Goal: Task Accomplishment & Management: Use online tool/utility

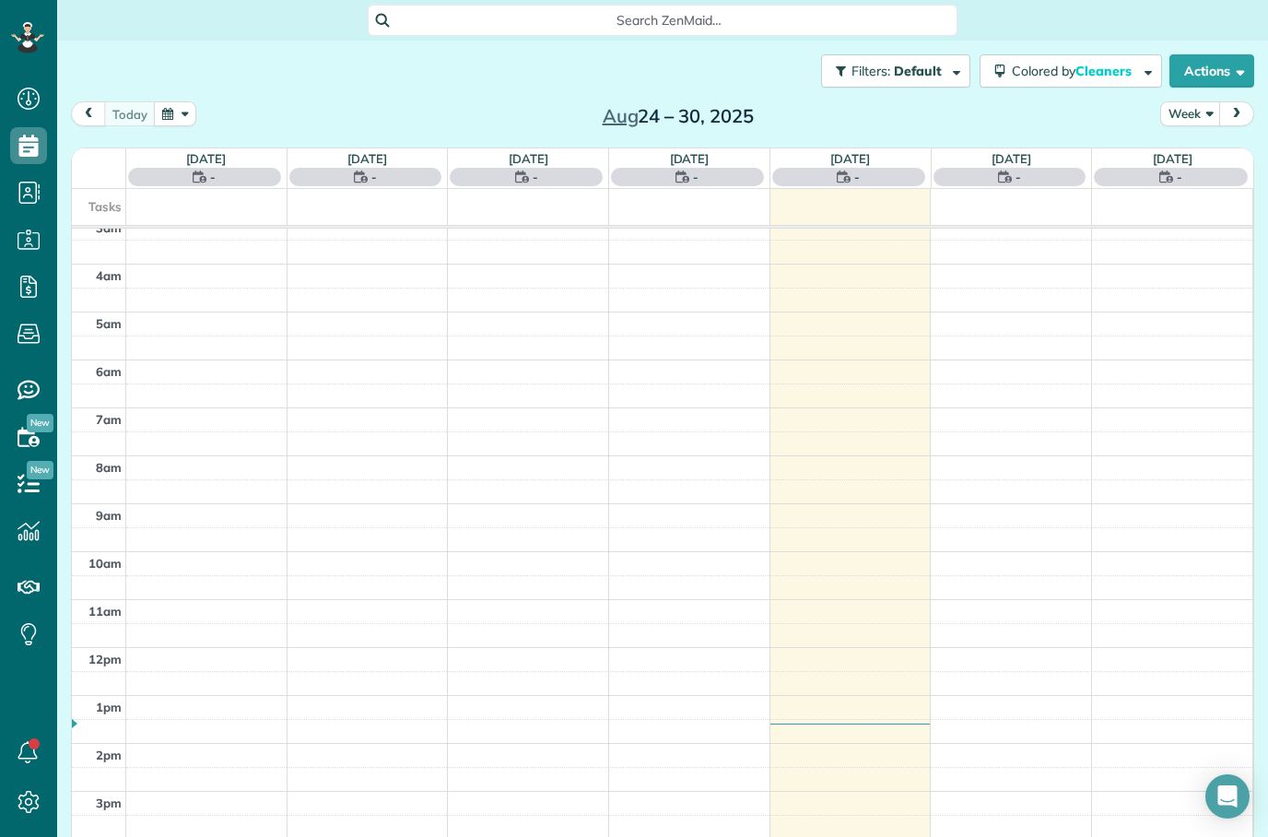
scroll to position [60, 0]
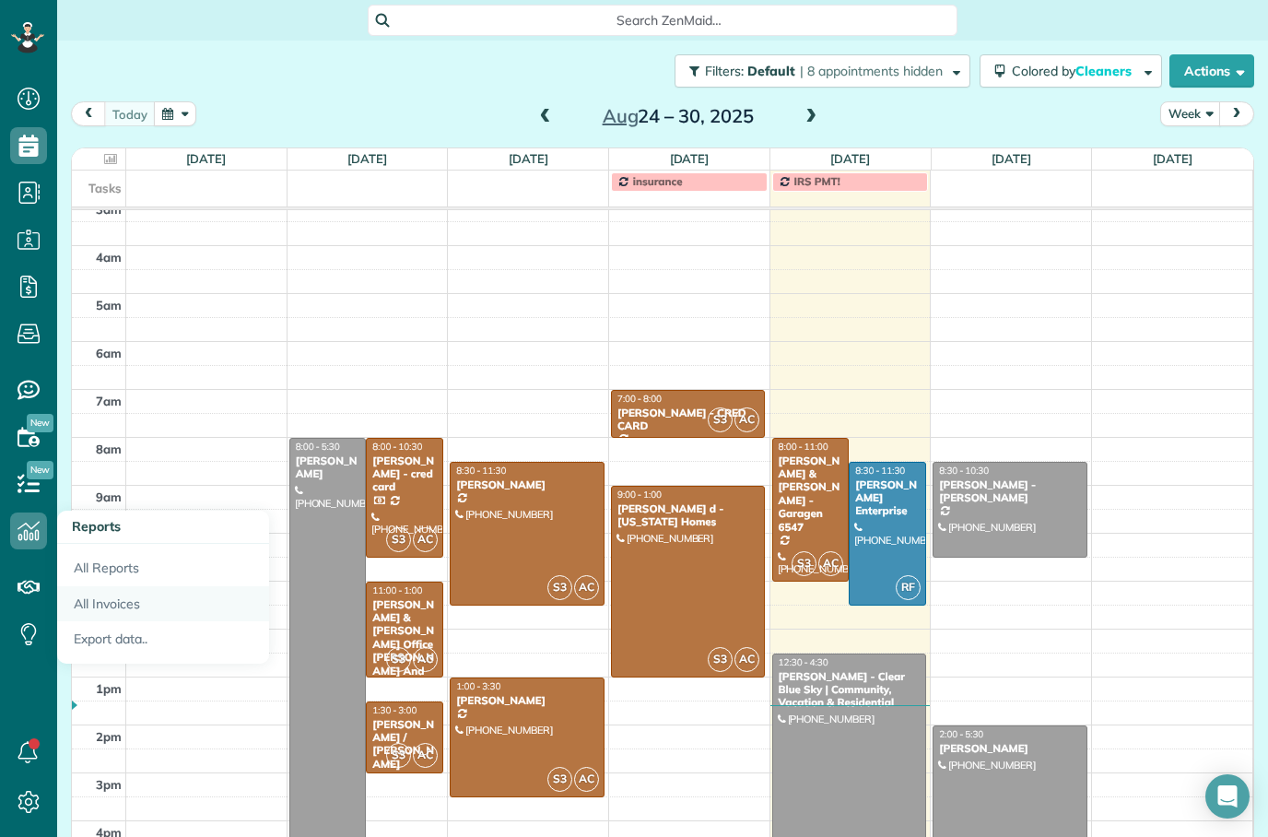
click at [86, 606] on link "All Invoices" at bounding box center [163, 604] width 212 height 36
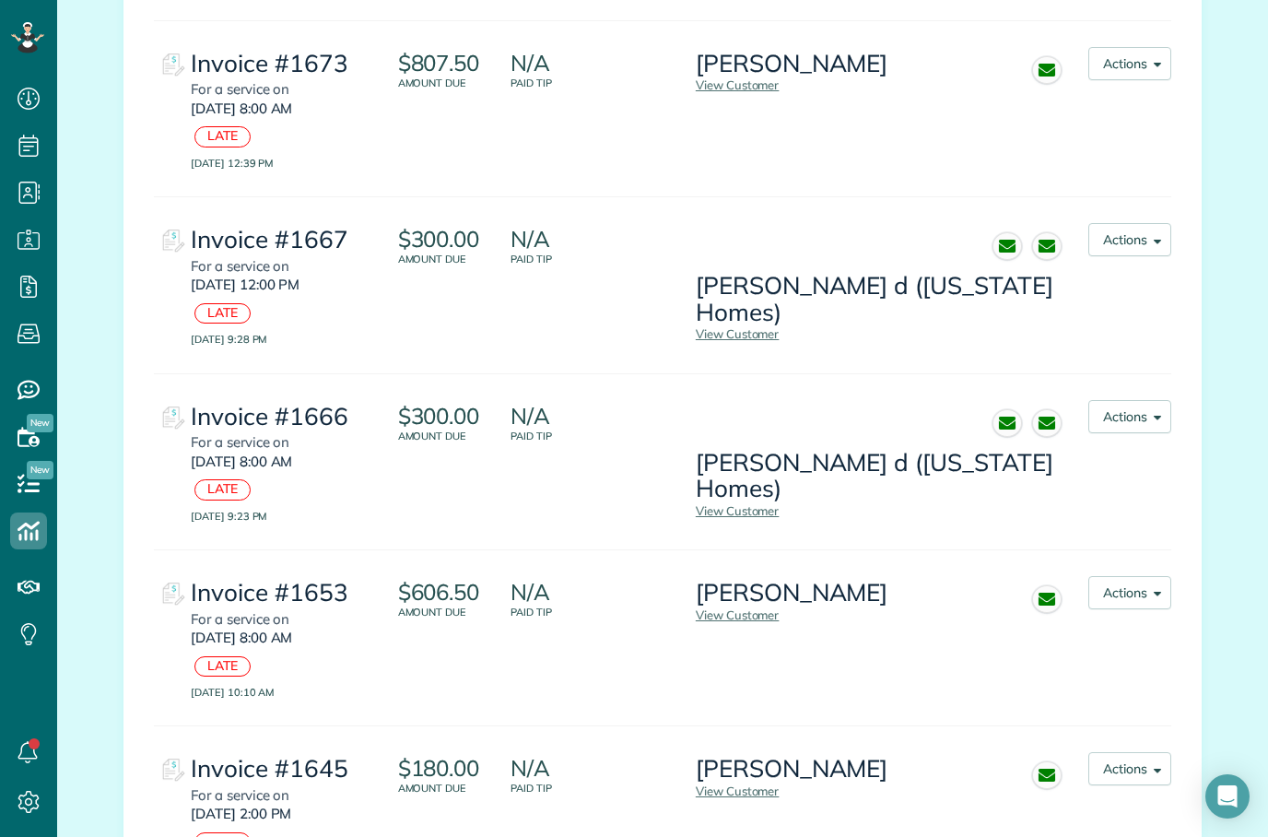
scroll to position [1643, 0]
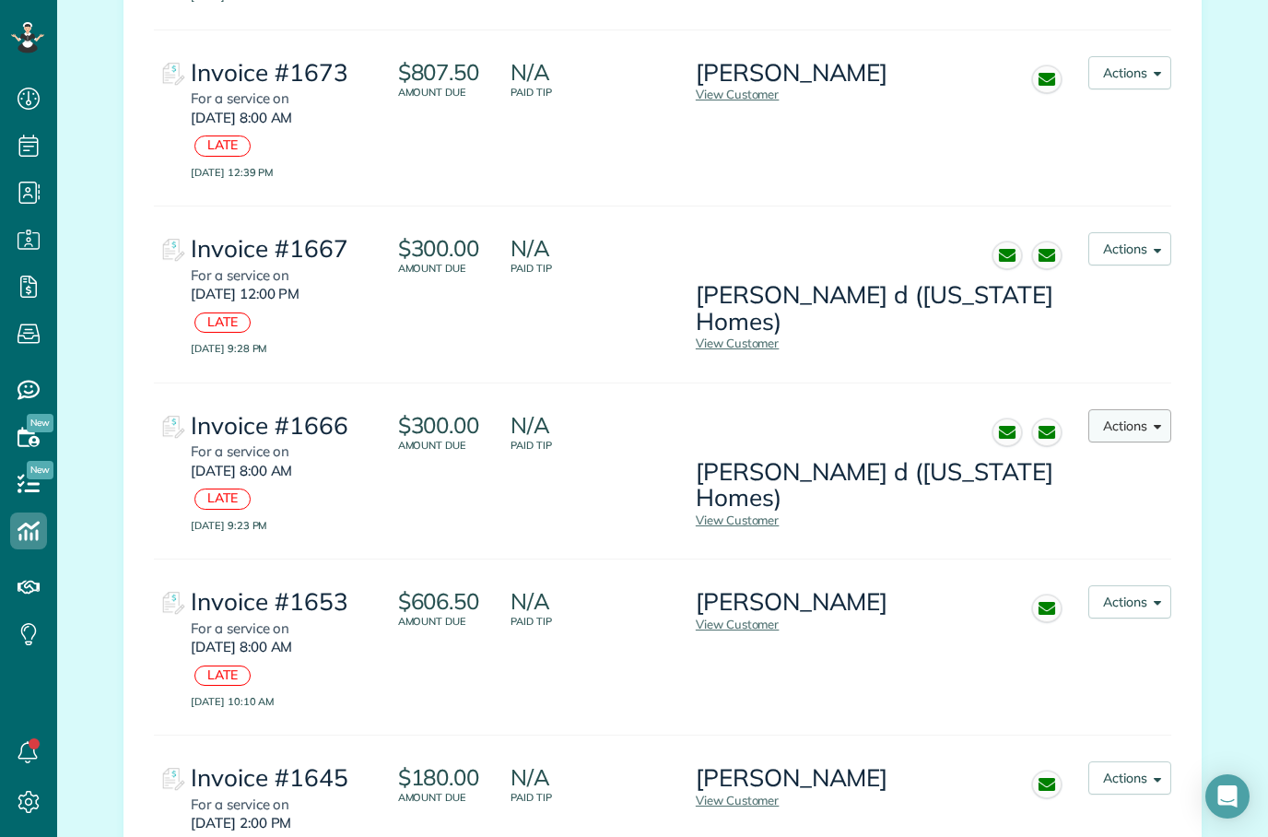
click at [1128, 413] on button "Actions" at bounding box center [1130, 425] width 83 height 33
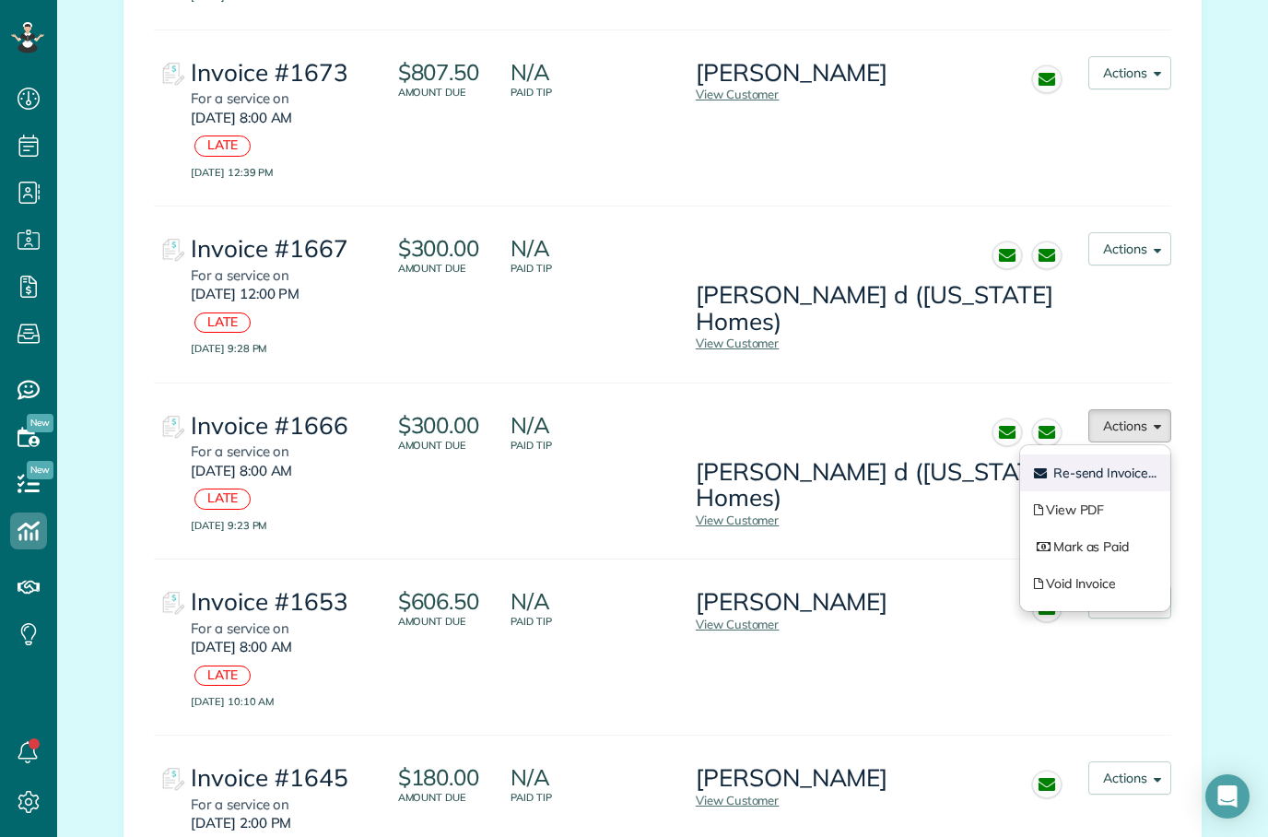
click at [1125, 465] on span "Re-send Invoice..." at bounding box center [1105, 473] width 103 height 17
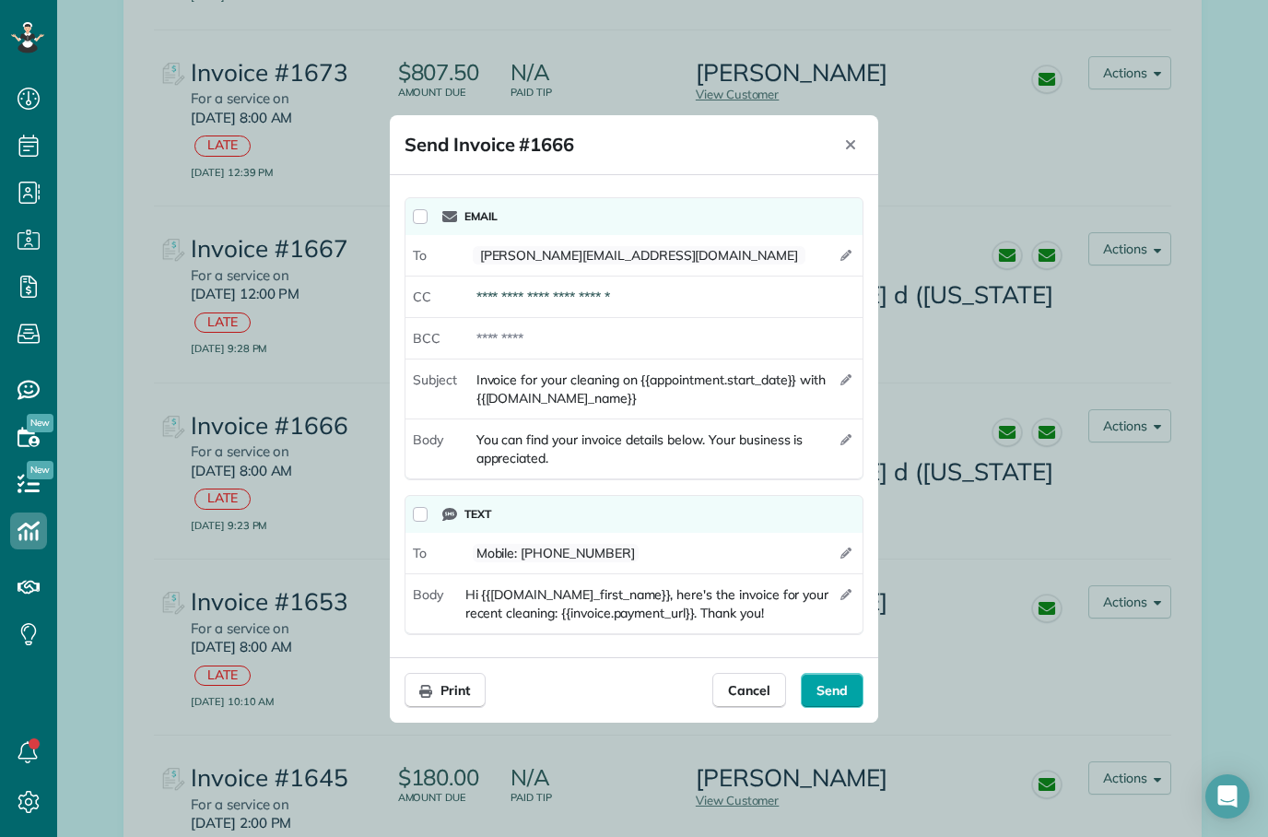
click at [842, 687] on span "Send" at bounding box center [832, 690] width 31 height 18
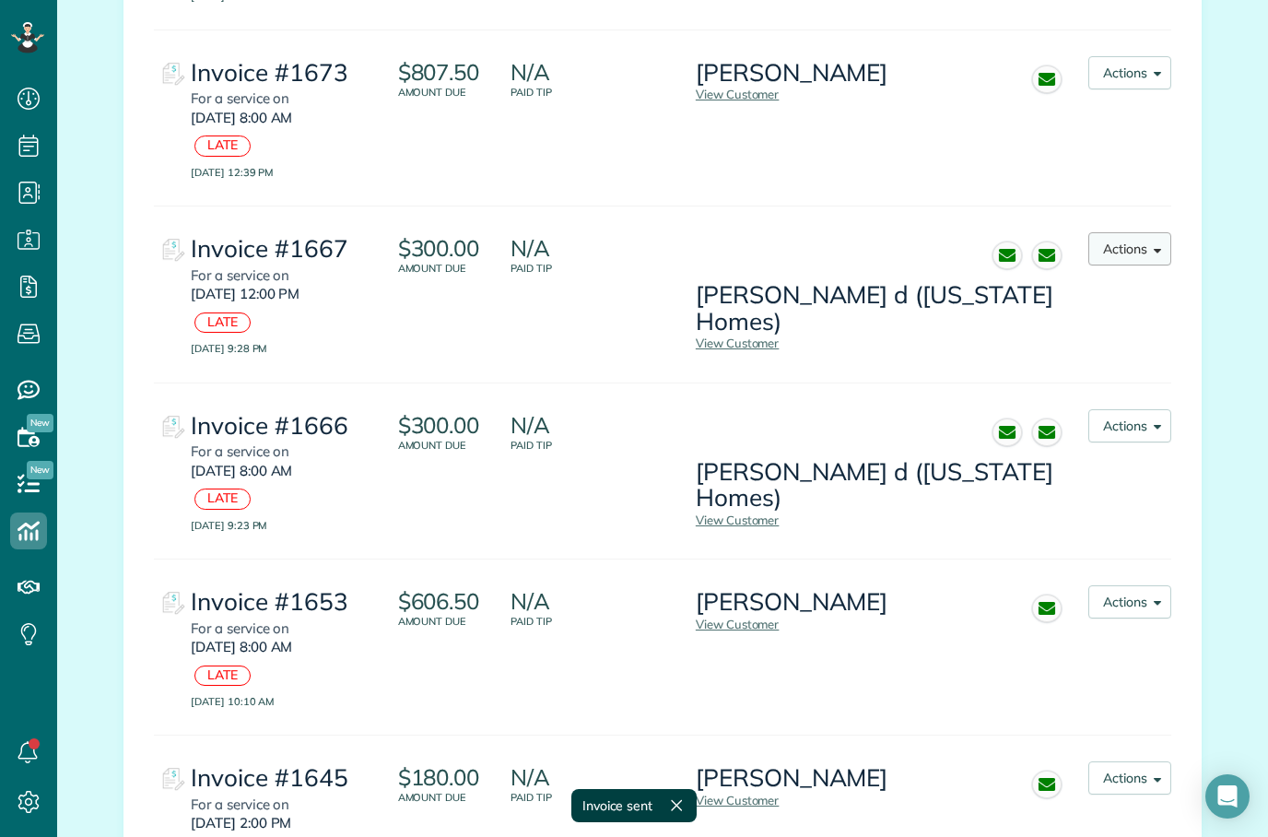
click at [1148, 241] on span "button" at bounding box center [1155, 248] width 14 height 14
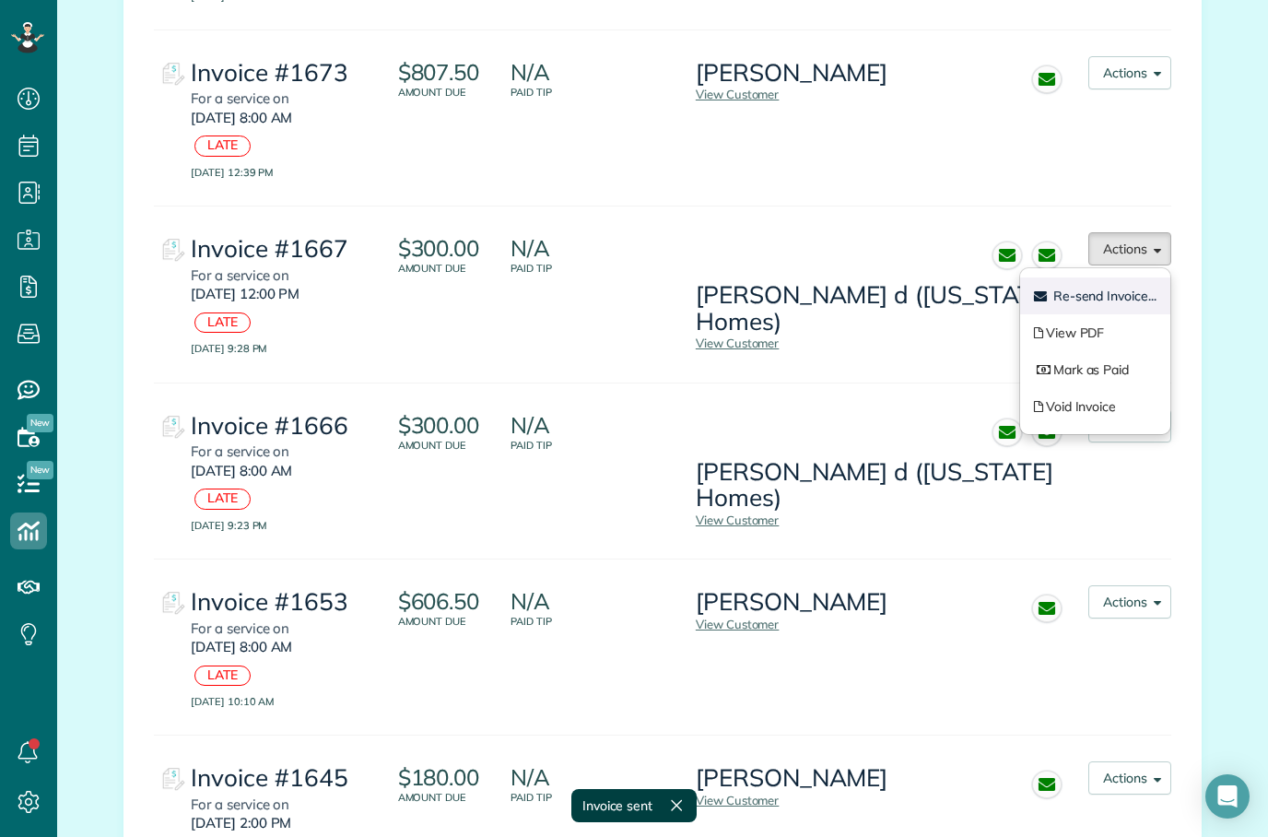
click at [1129, 288] on span "Re-send Invoice..." at bounding box center [1105, 296] width 103 height 17
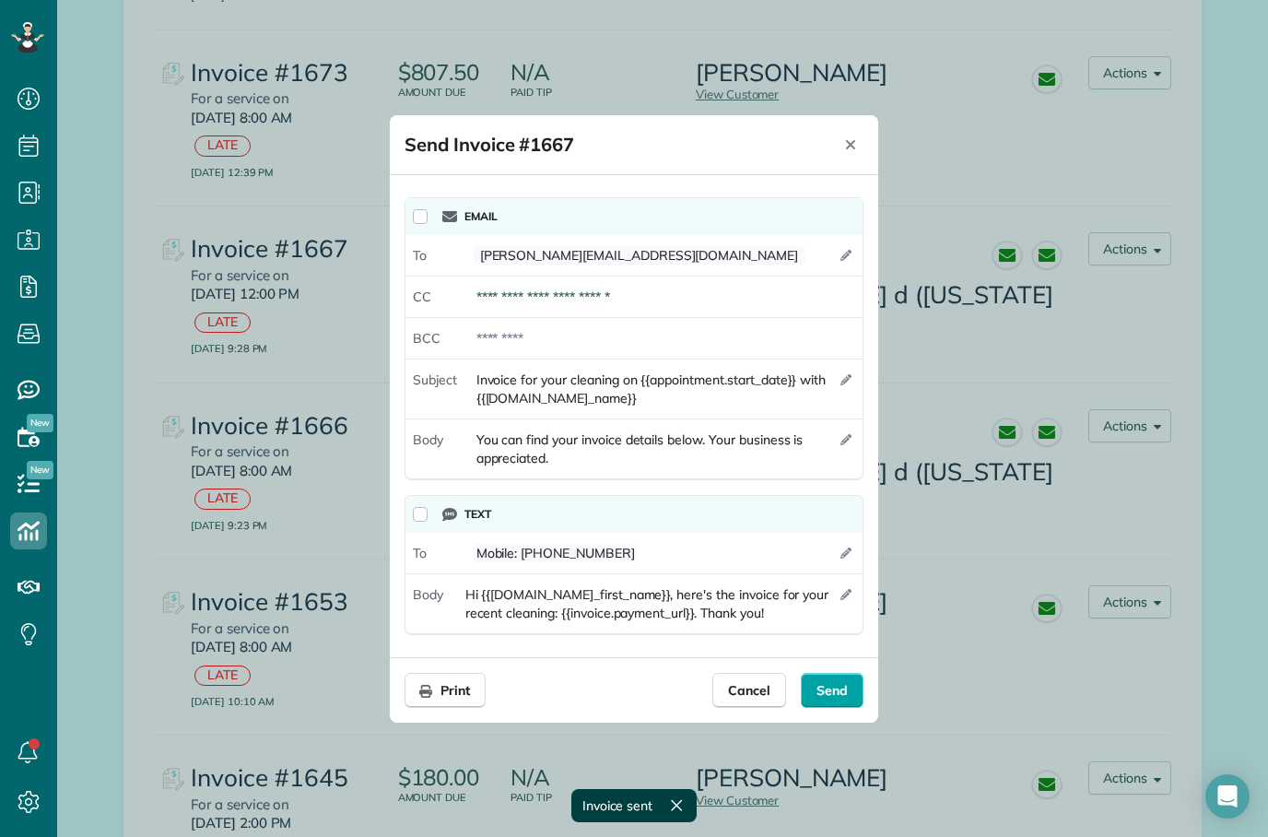
click at [842, 693] on span "Send" at bounding box center [832, 690] width 31 height 18
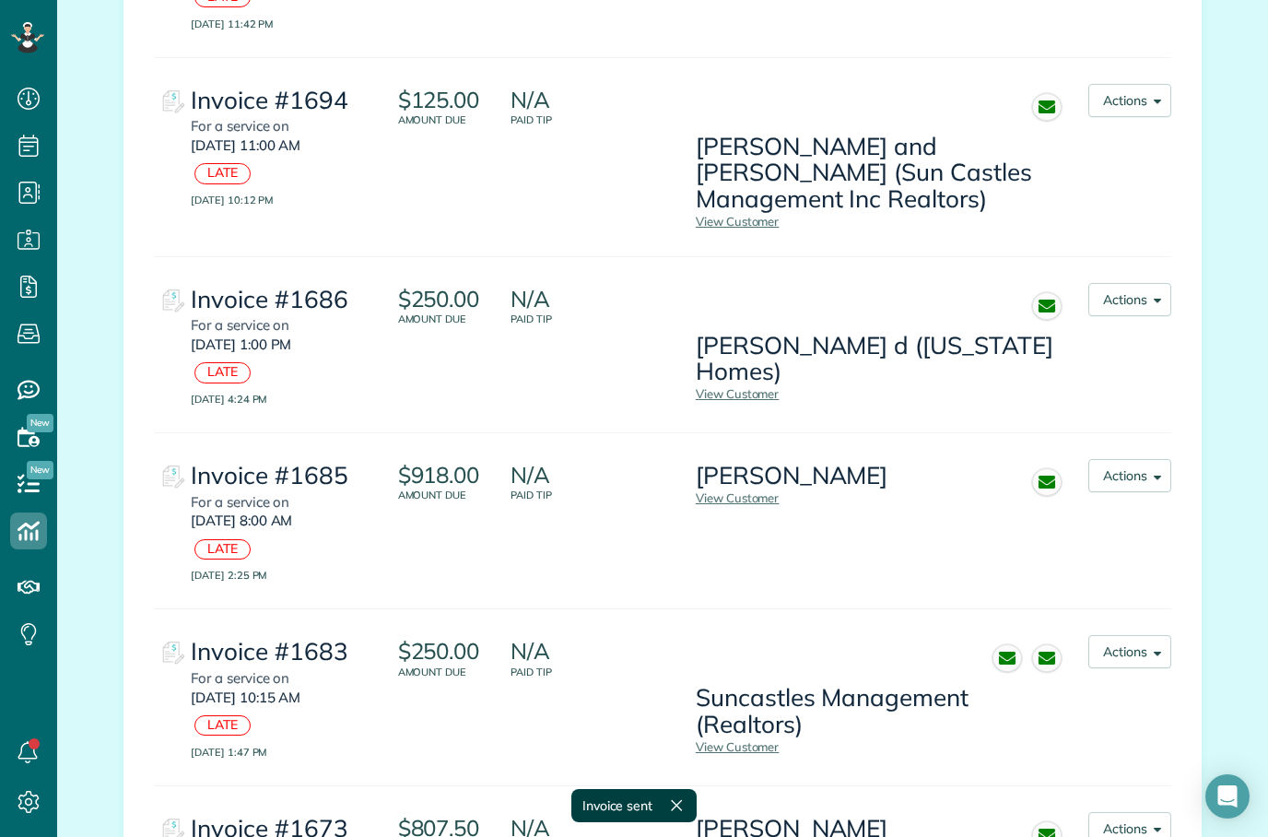
scroll to position [881, 0]
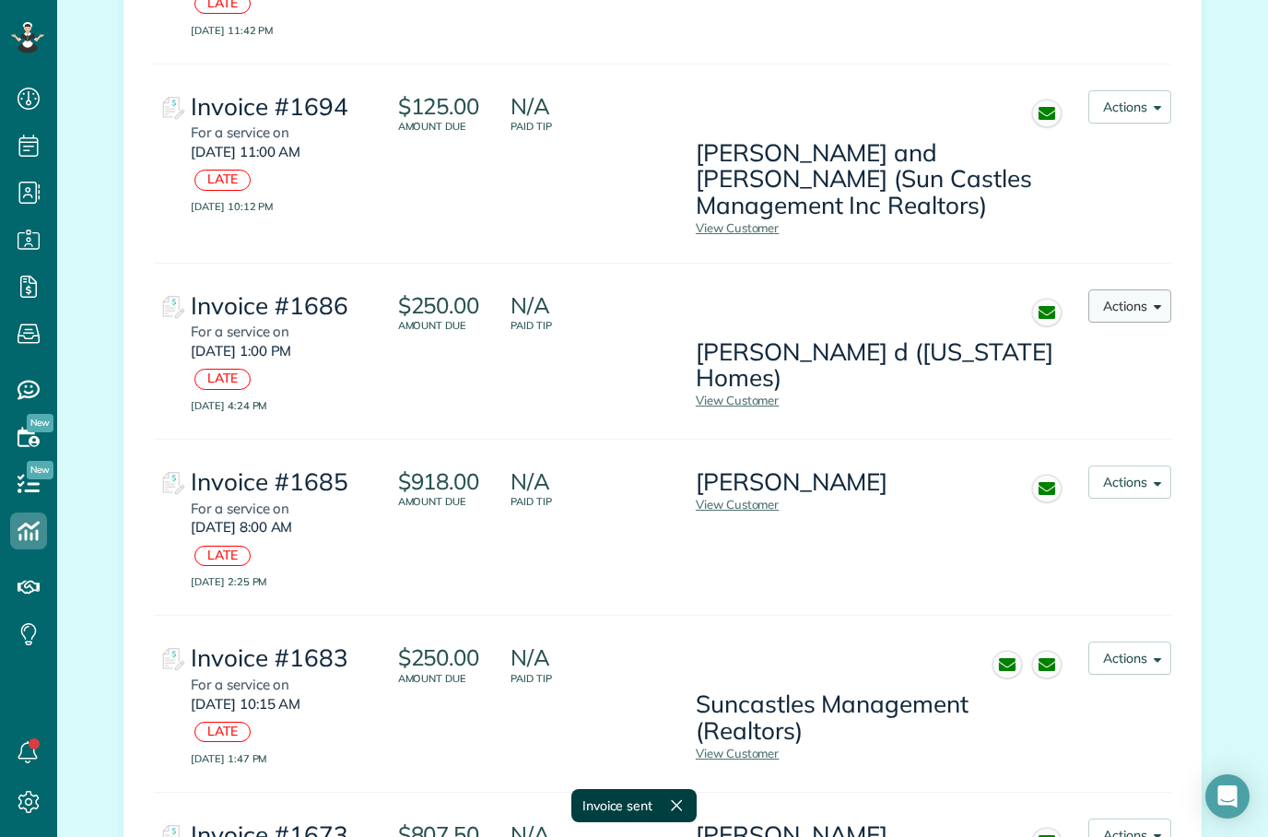
click at [1166, 300] on button "Actions" at bounding box center [1130, 305] width 83 height 33
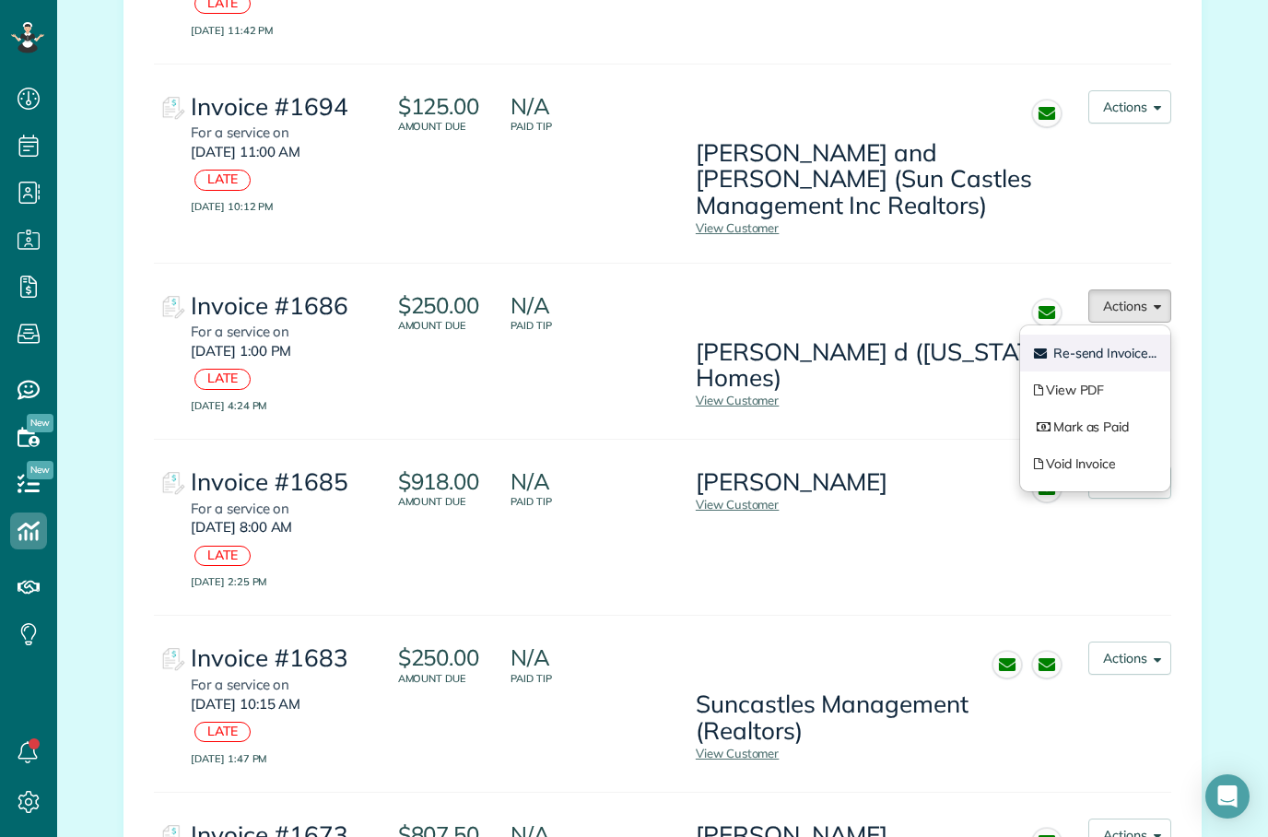
click at [1118, 346] on span "Re-send Invoice..." at bounding box center [1105, 353] width 103 height 17
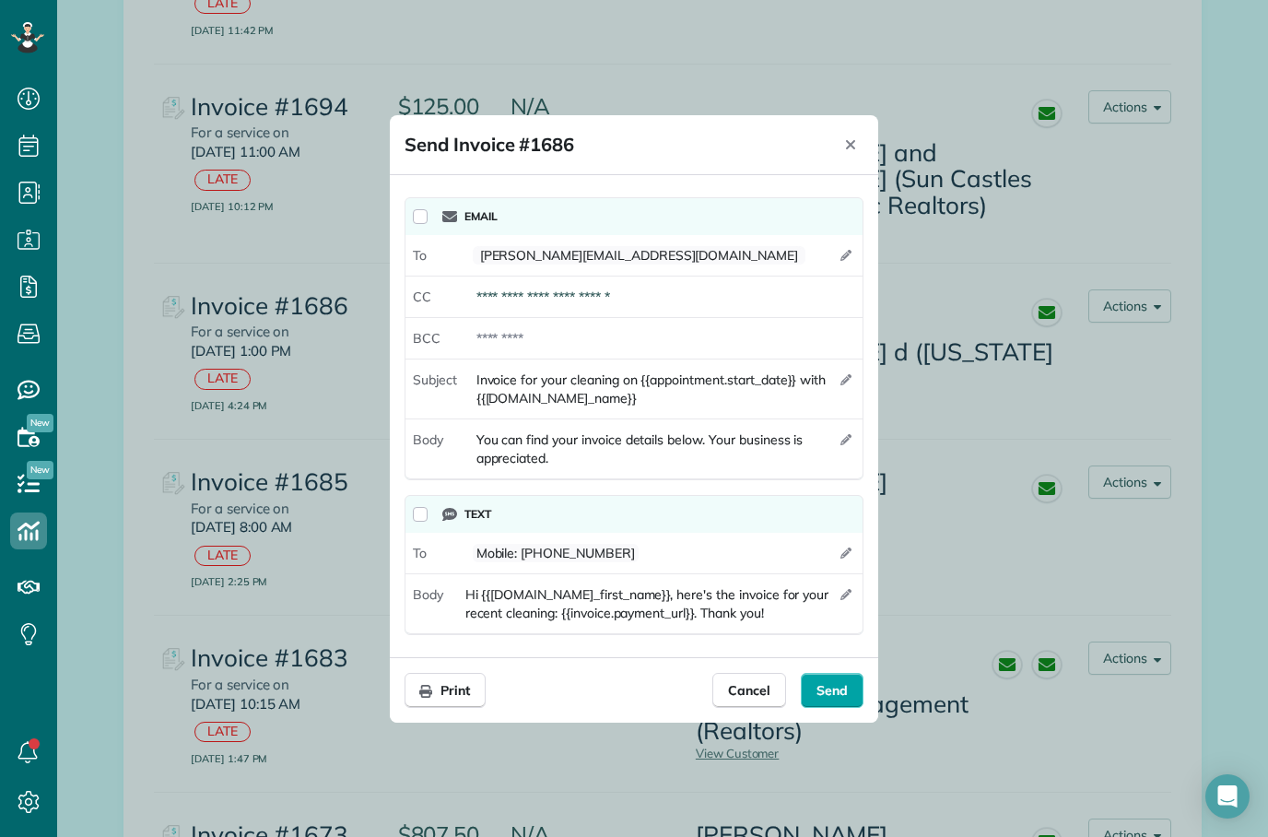
click at [841, 692] on span "Send" at bounding box center [832, 690] width 31 height 18
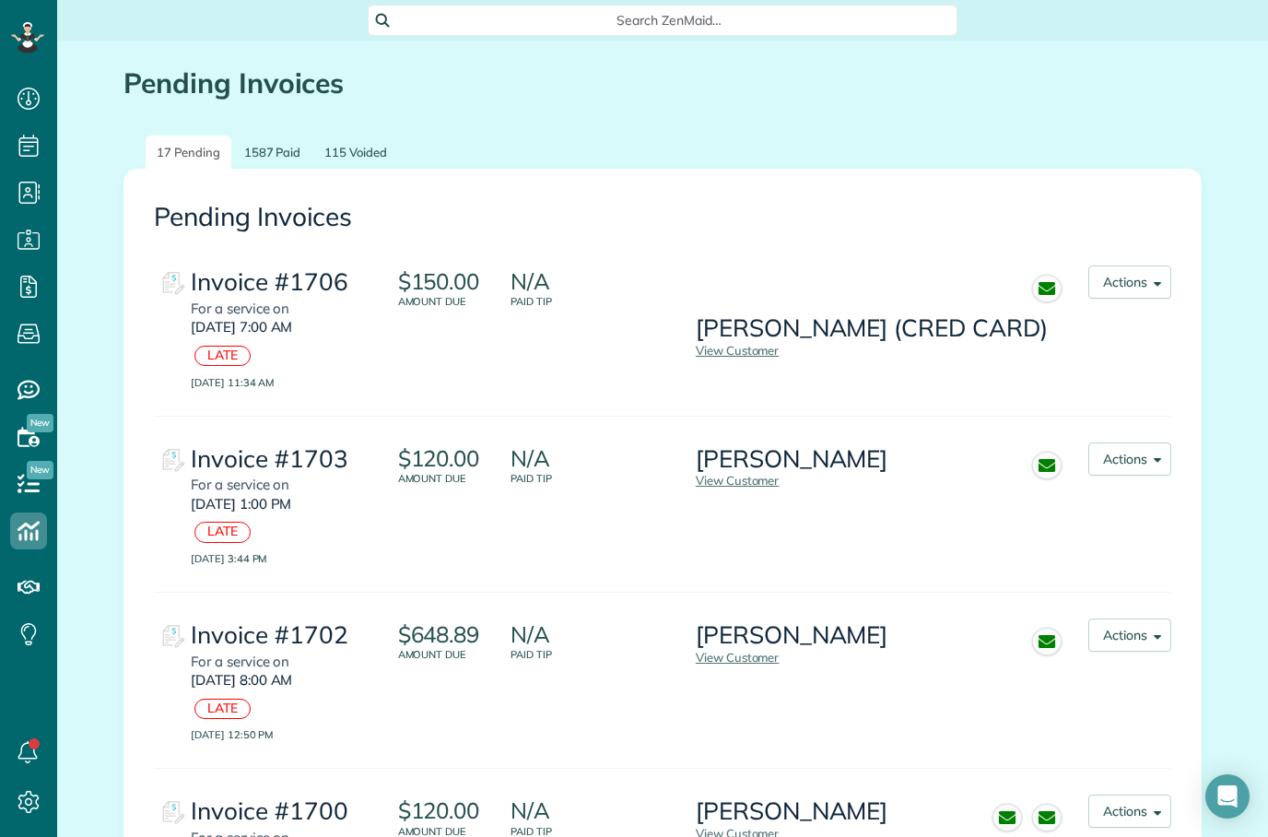
scroll to position [0, 0]
click at [1136, 630] on button "Actions" at bounding box center [1130, 634] width 83 height 33
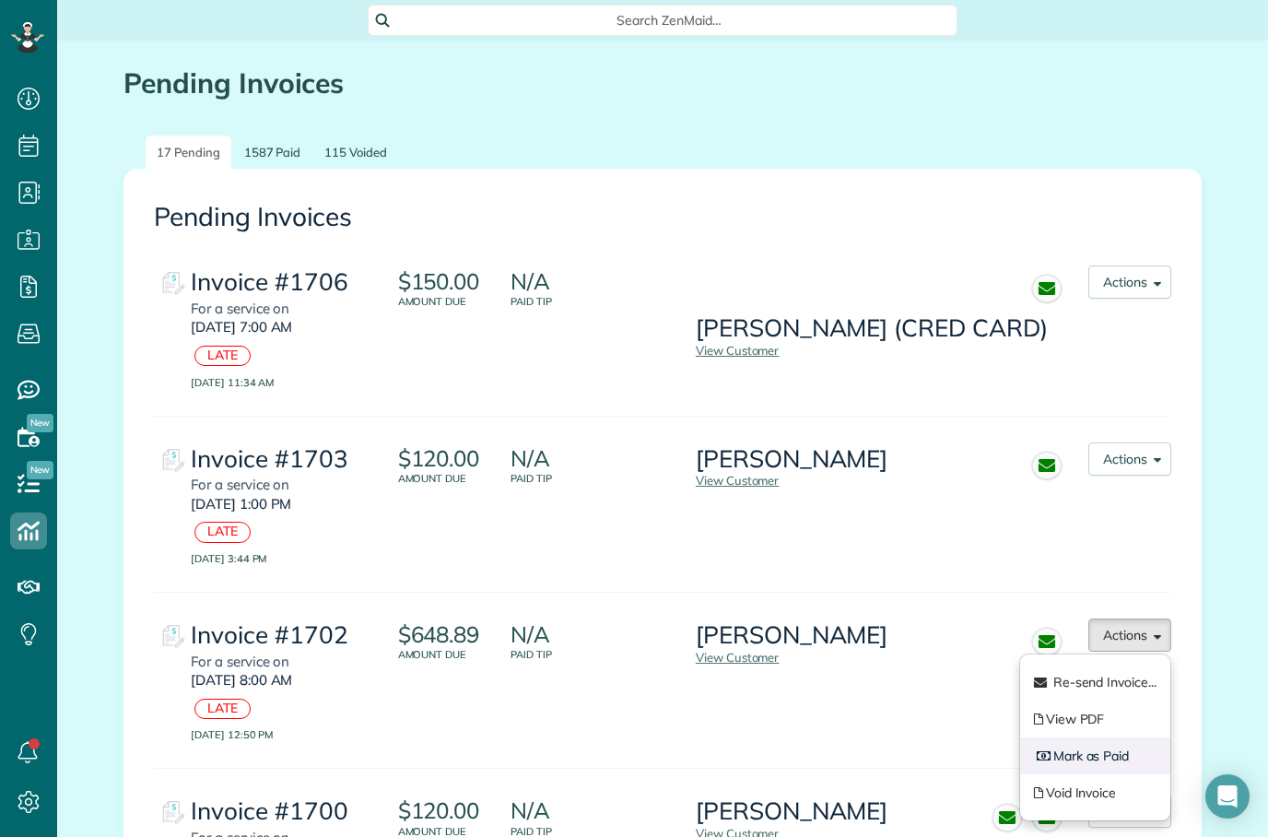
click at [1112, 751] on link "Mark as Paid" at bounding box center [1095, 755] width 150 height 37
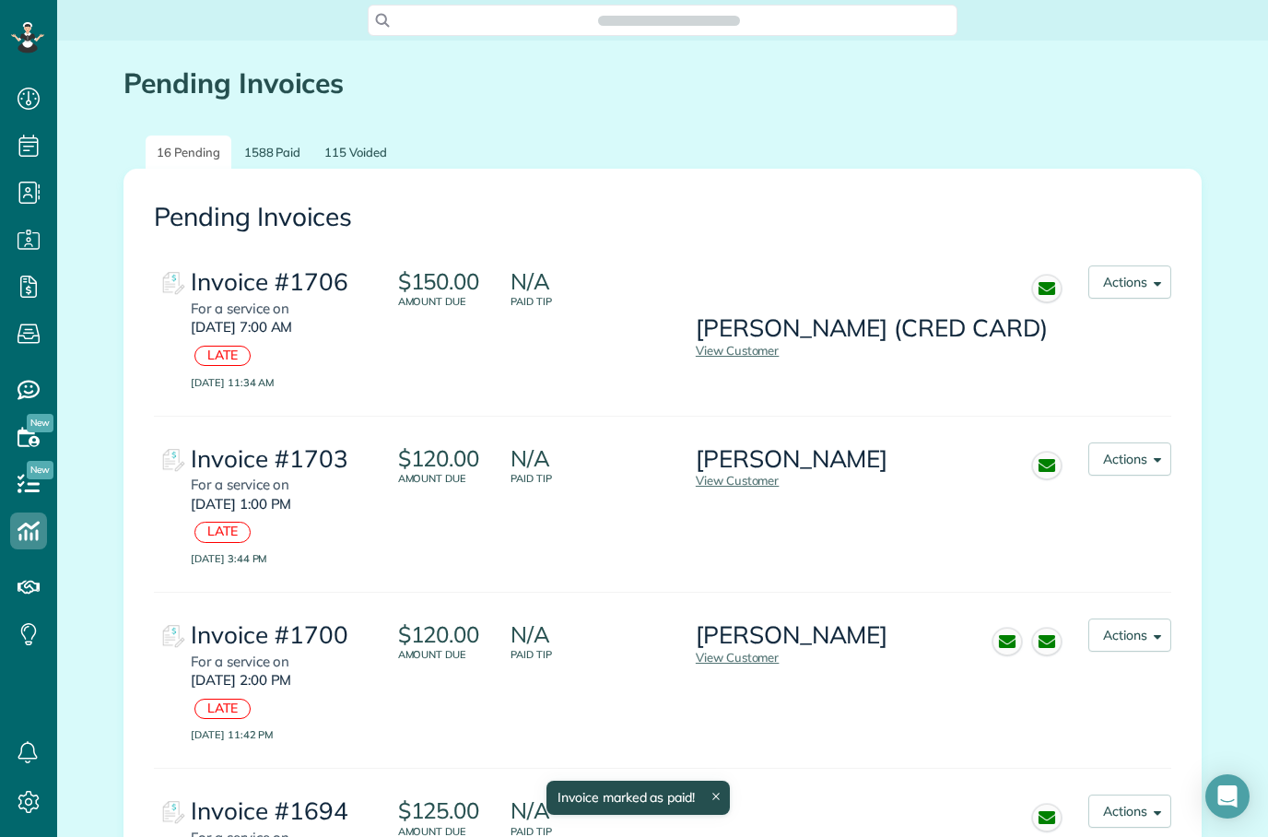
scroll to position [8, 8]
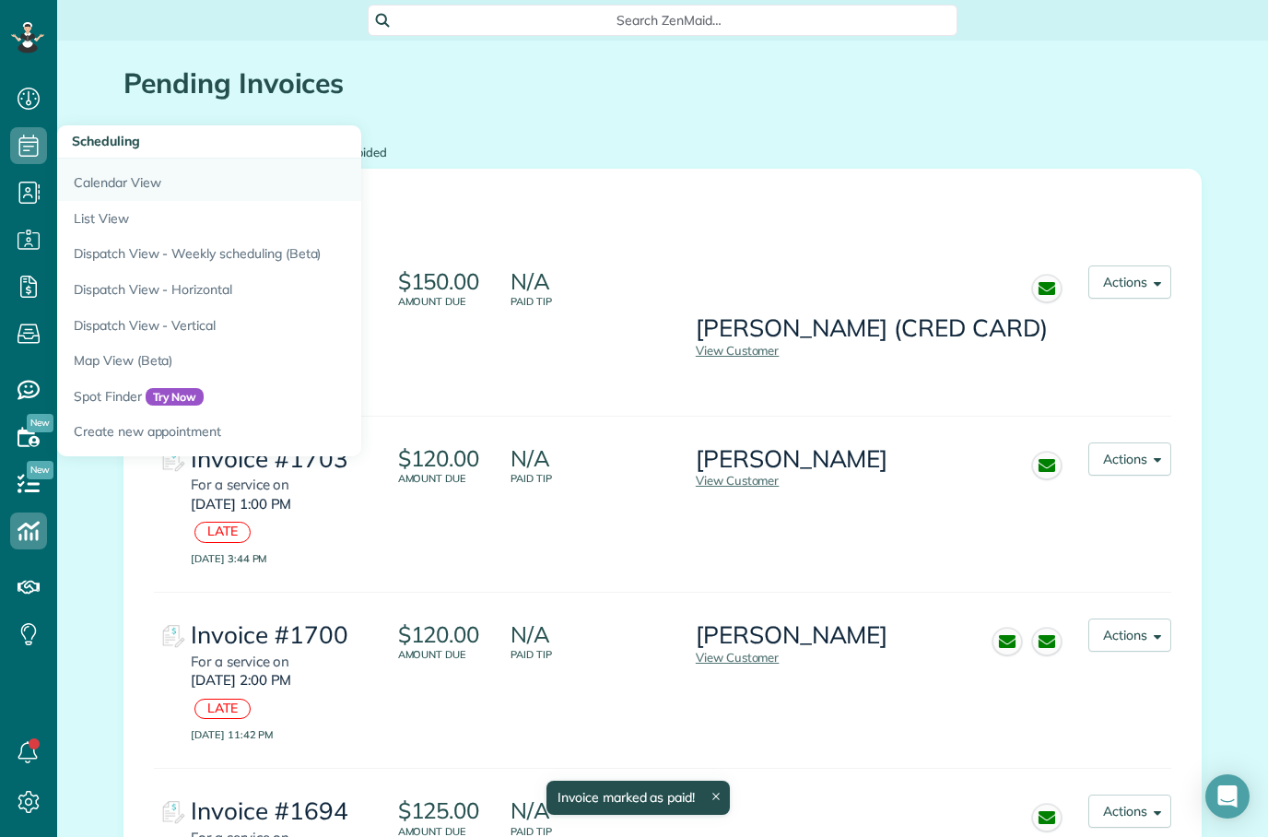
click at [129, 181] on link "Calendar View" at bounding box center [287, 180] width 461 height 42
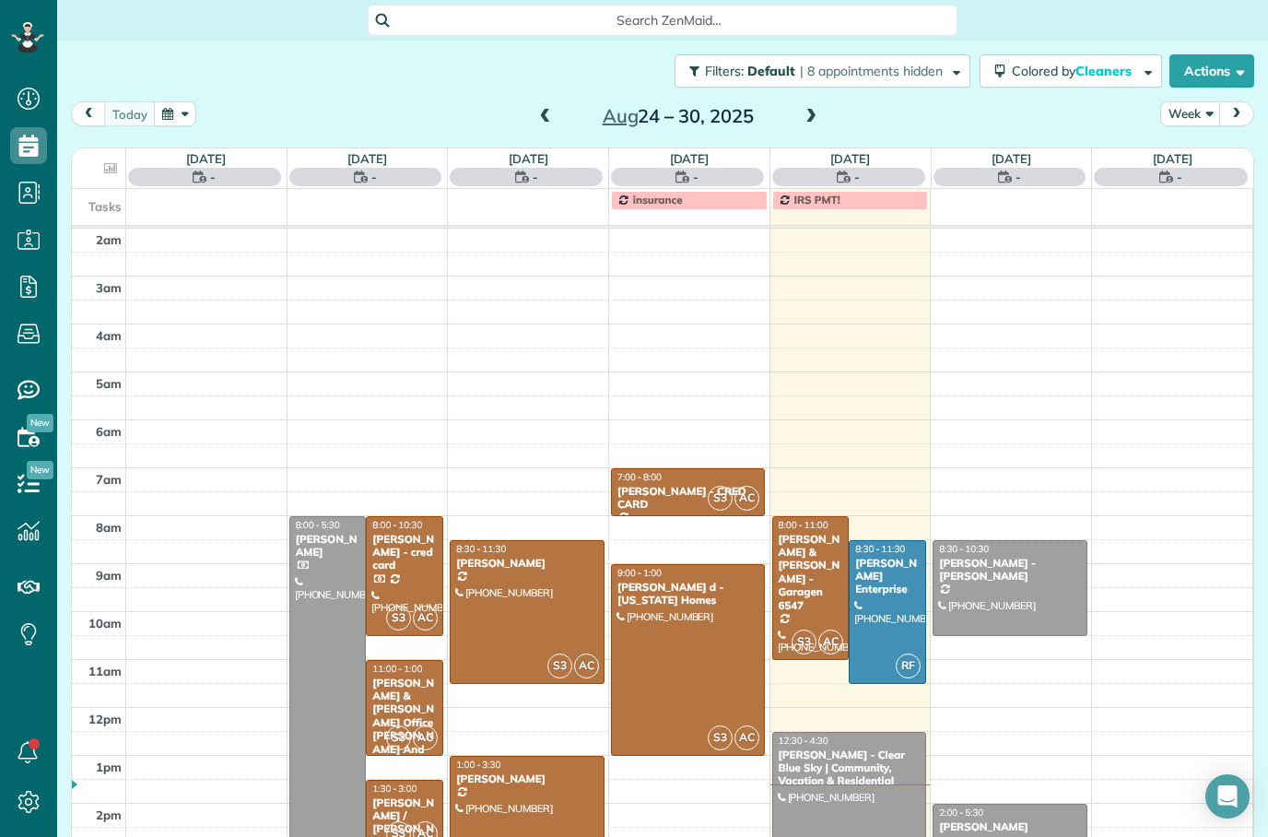
scroll to position [60, 0]
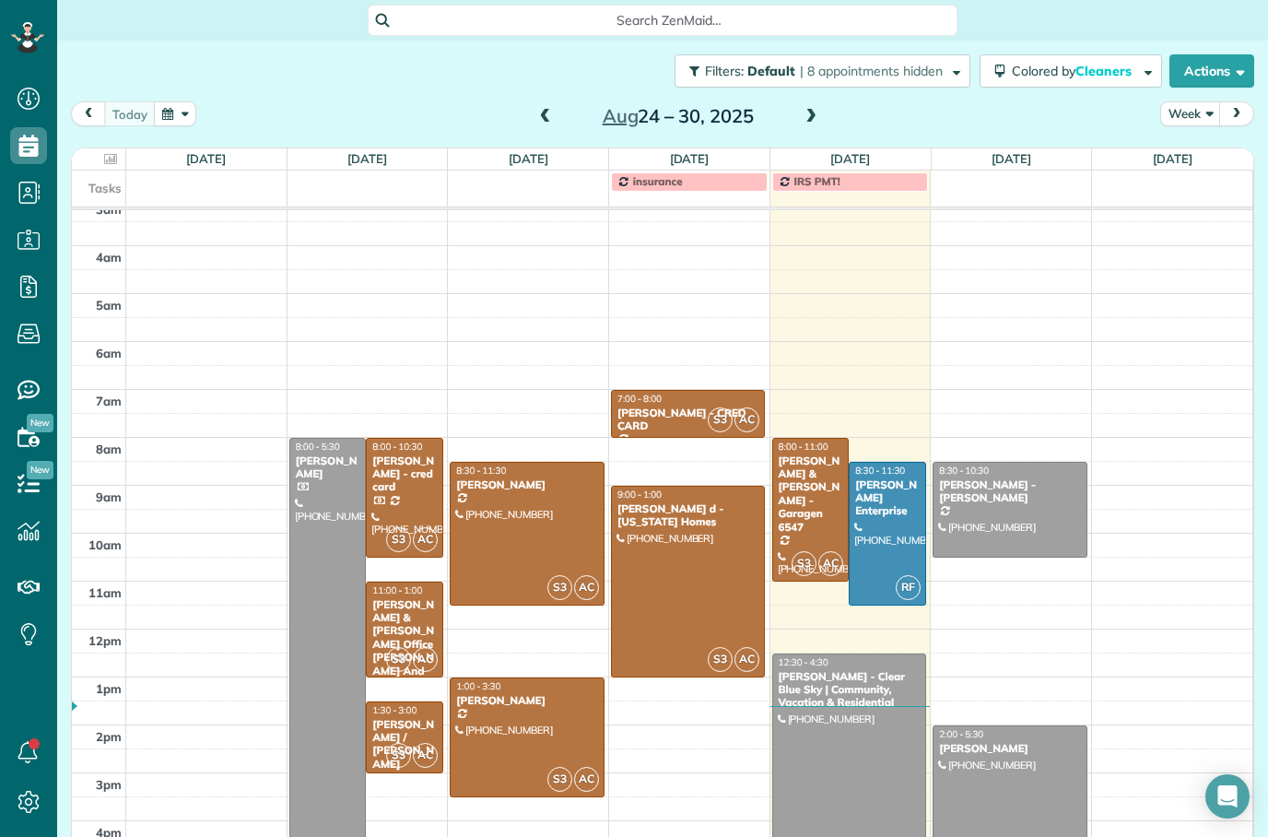
click at [901, 499] on div "[PERSON_NAME] Enterprise" at bounding box center [887, 498] width 66 height 40
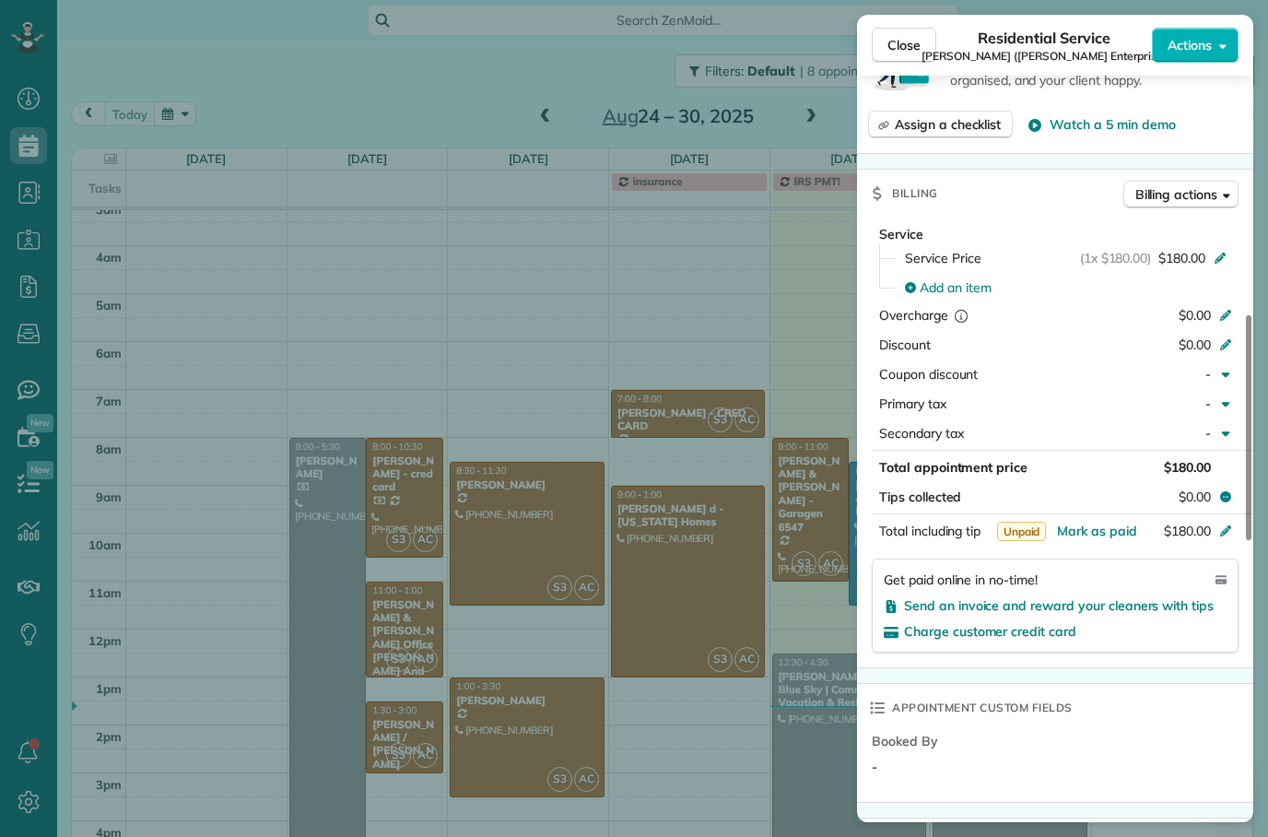
scroll to position [870, 0]
click at [913, 39] on span "Close" at bounding box center [904, 45] width 33 height 18
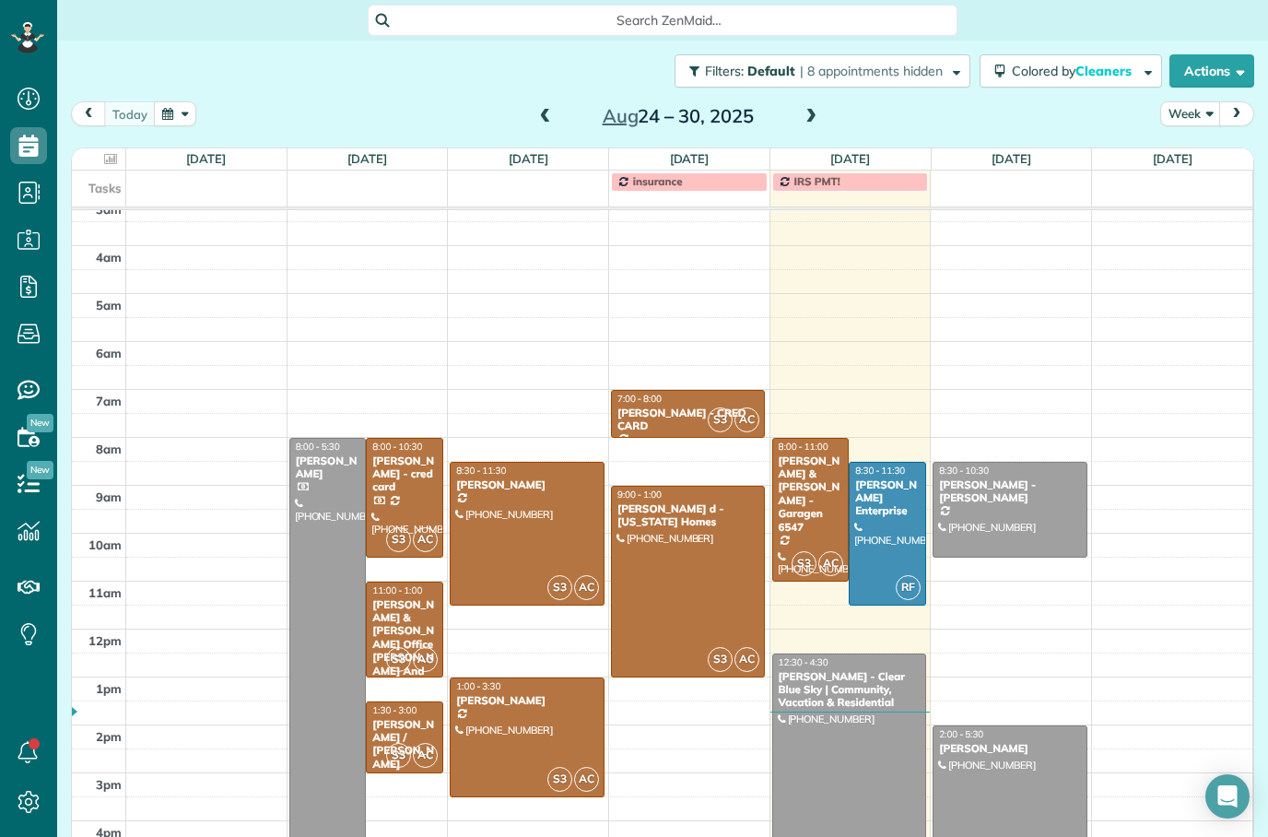
click at [430, 517] on div at bounding box center [405, 498] width 76 height 118
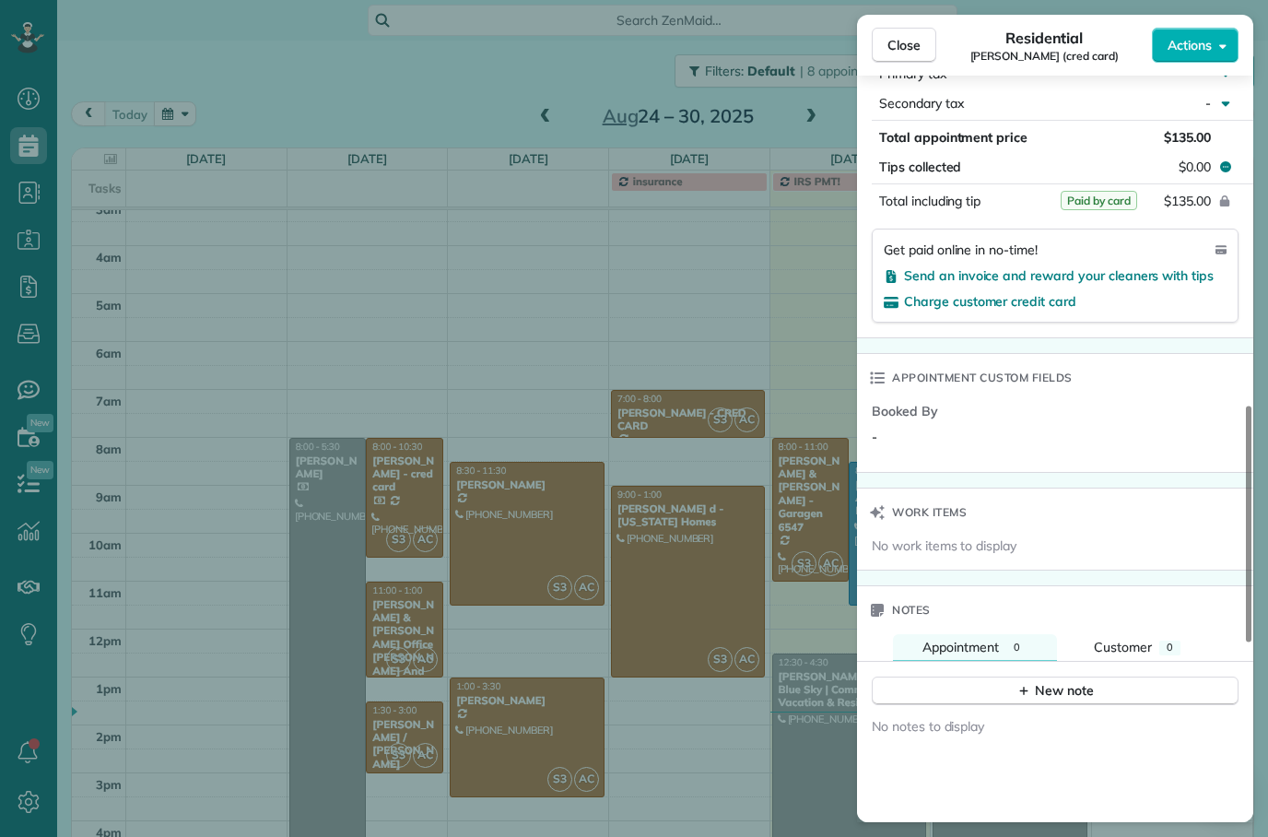
scroll to position [1137, 0]
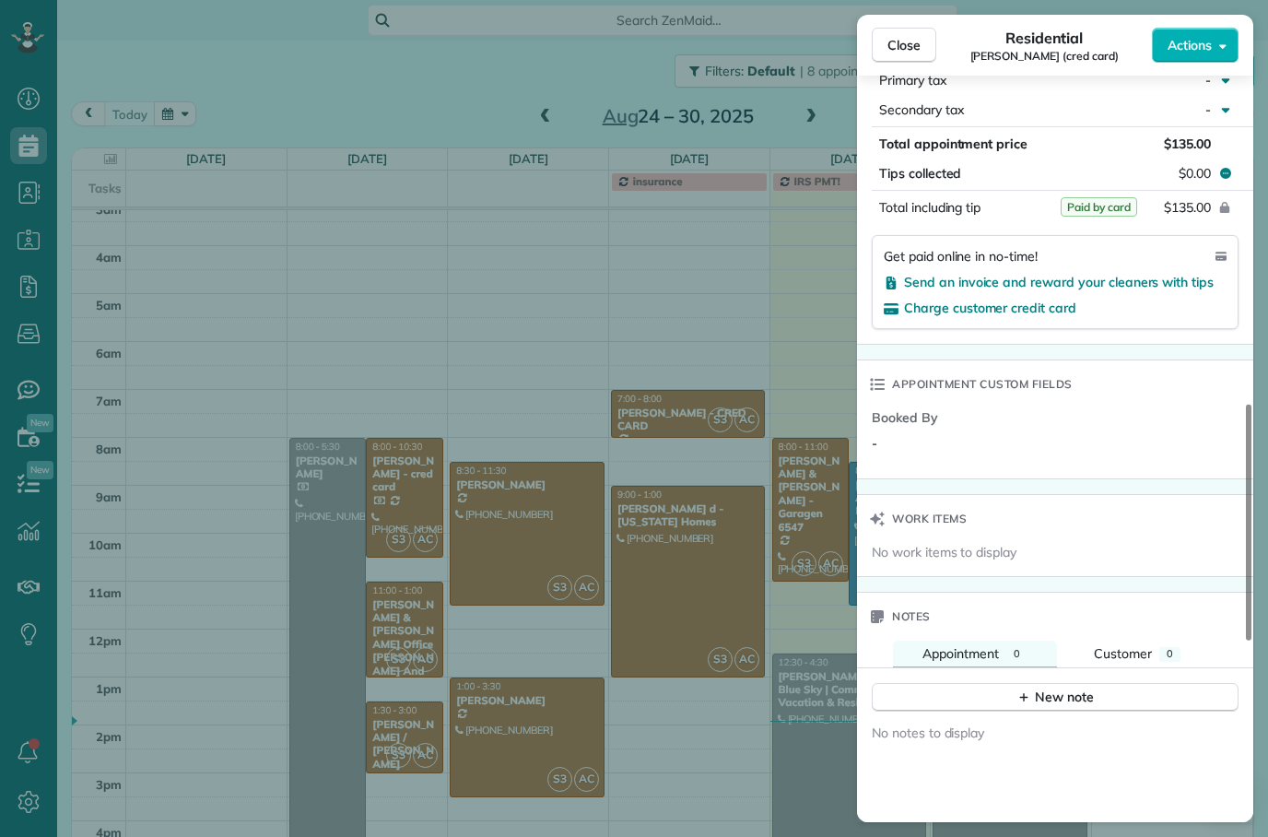
click at [909, 38] on span "Close" at bounding box center [904, 45] width 33 height 18
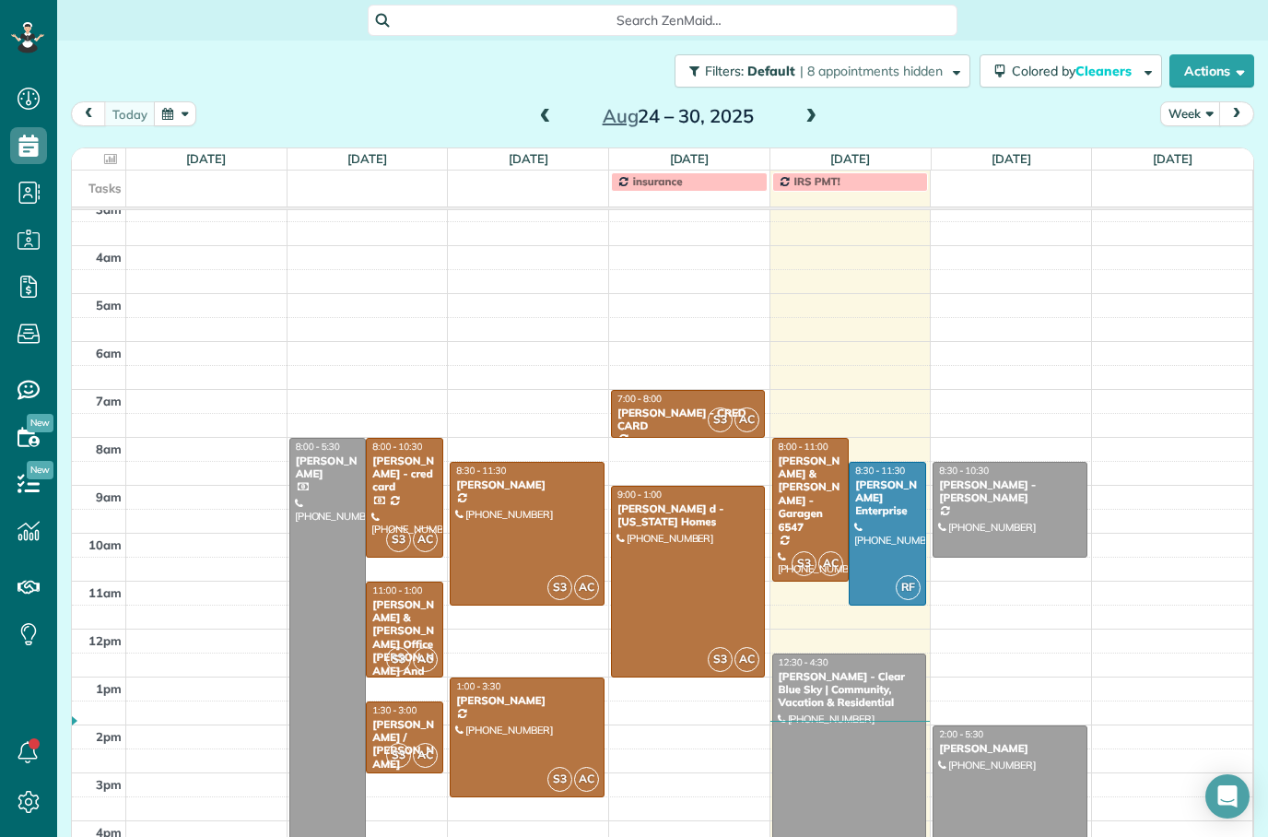
click at [512, 562] on div at bounding box center [527, 534] width 152 height 142
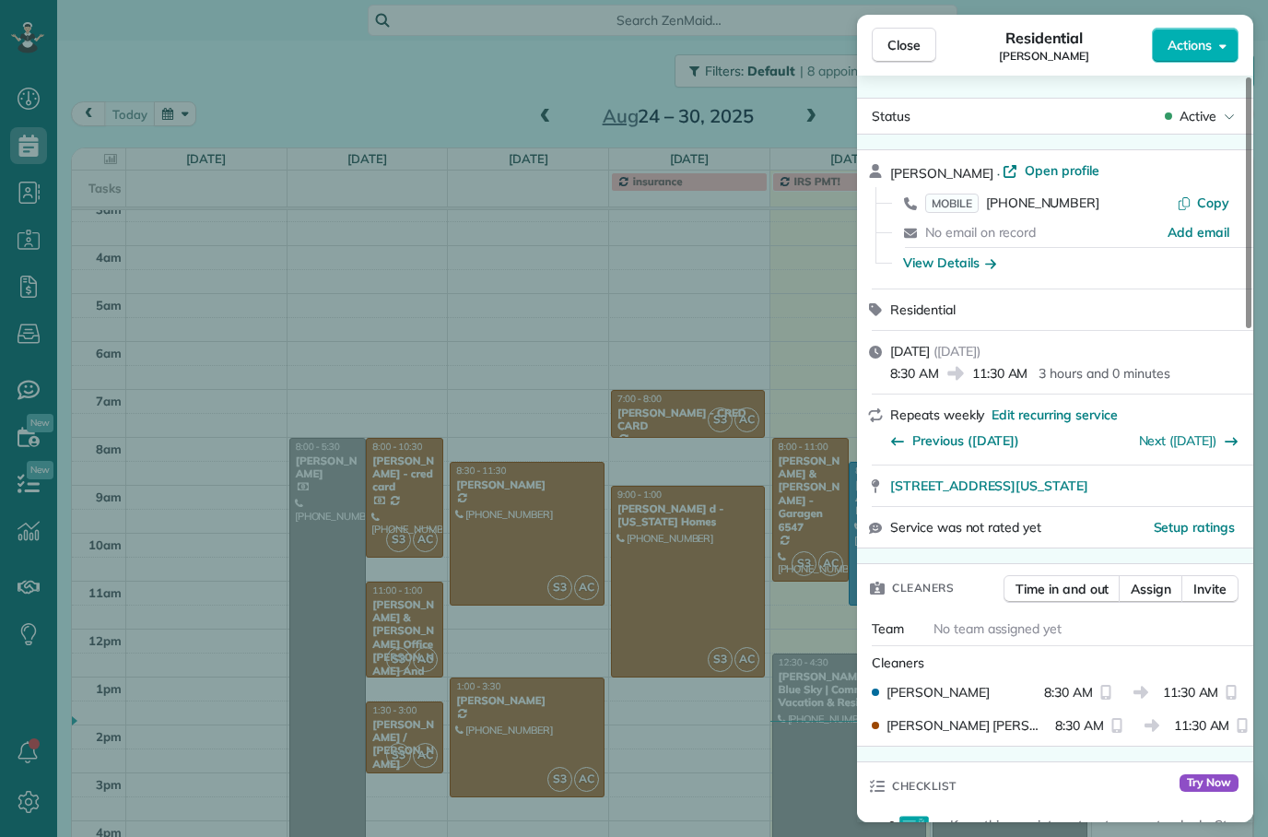
click at [906, 45] on span "Close" at bounding box center [904, 45] width 33 height 18
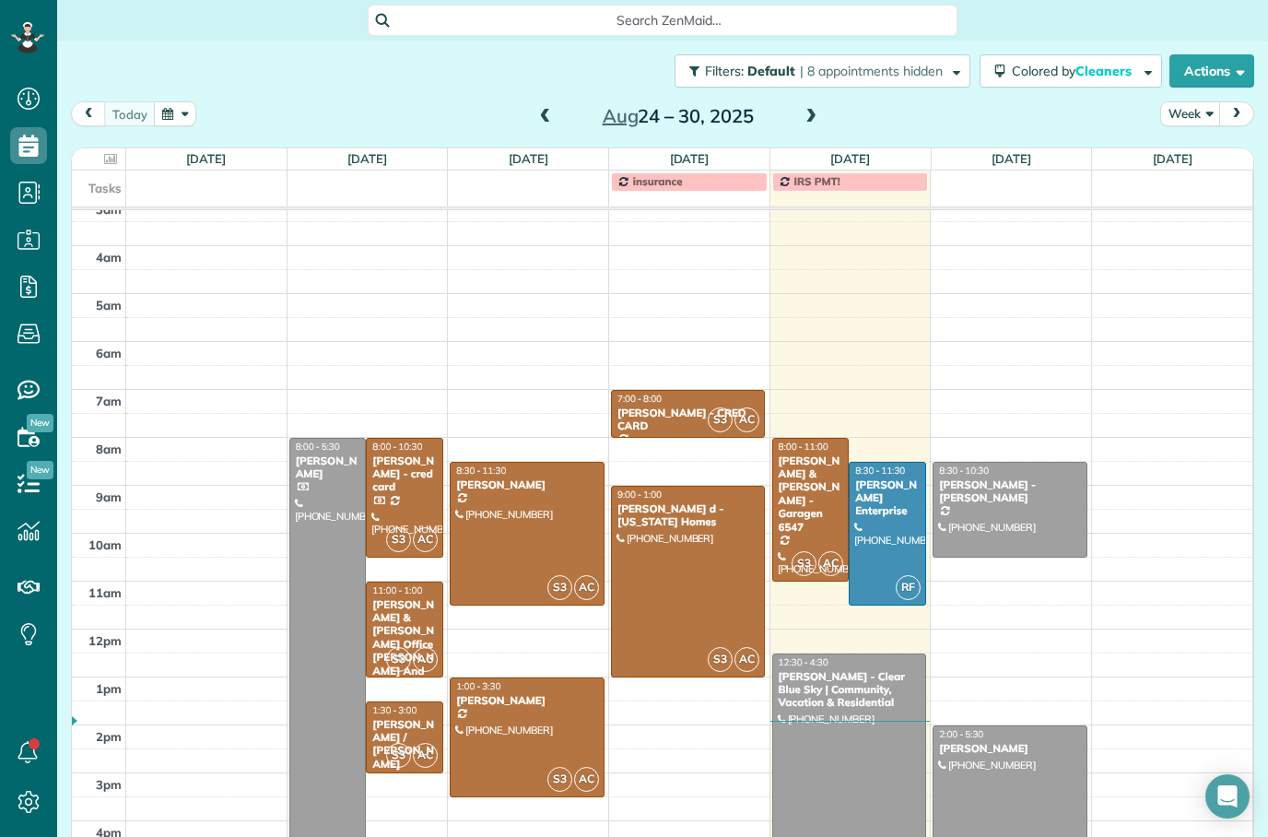
click at [557, 724] on div at bounding box center [527, 737] width 152 height 118
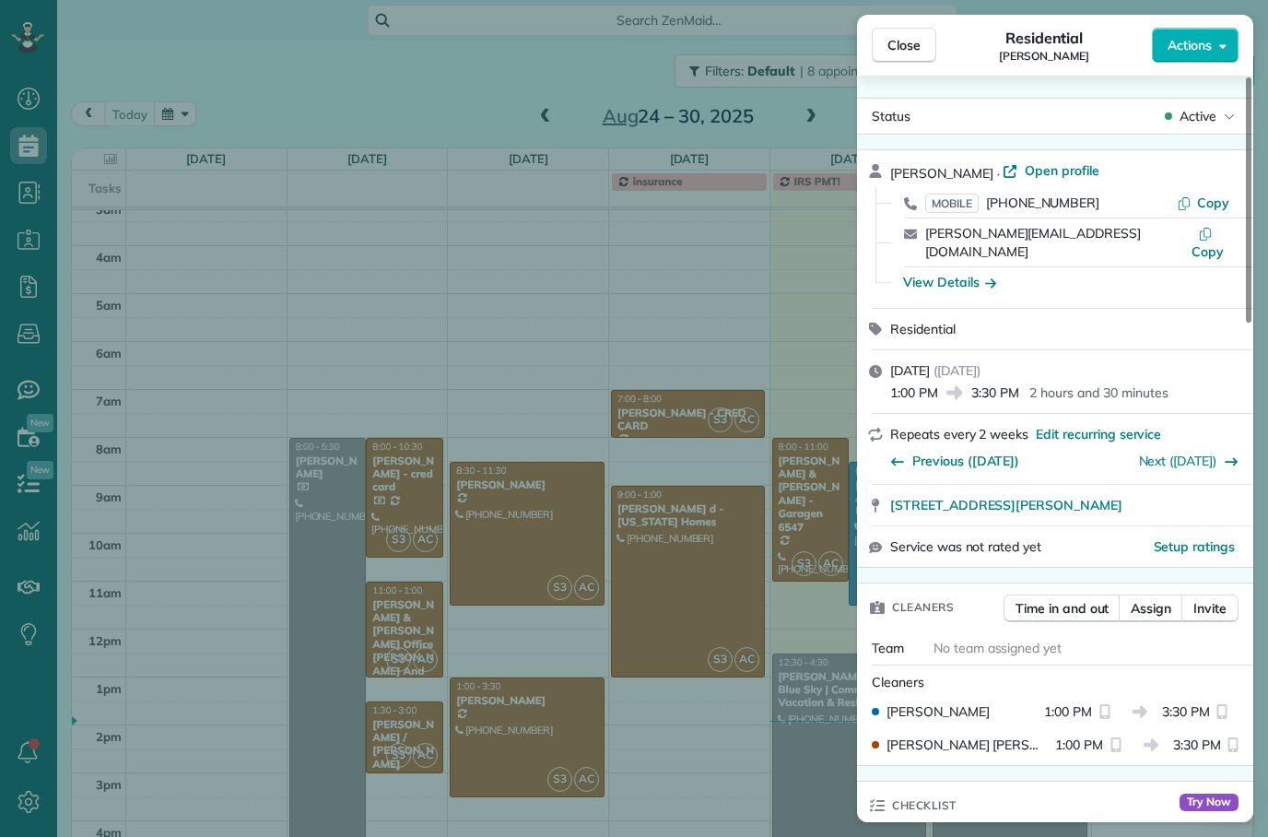
click at [918, 53] on span "Close" at bounding box center [904, 45] width 33 height 18
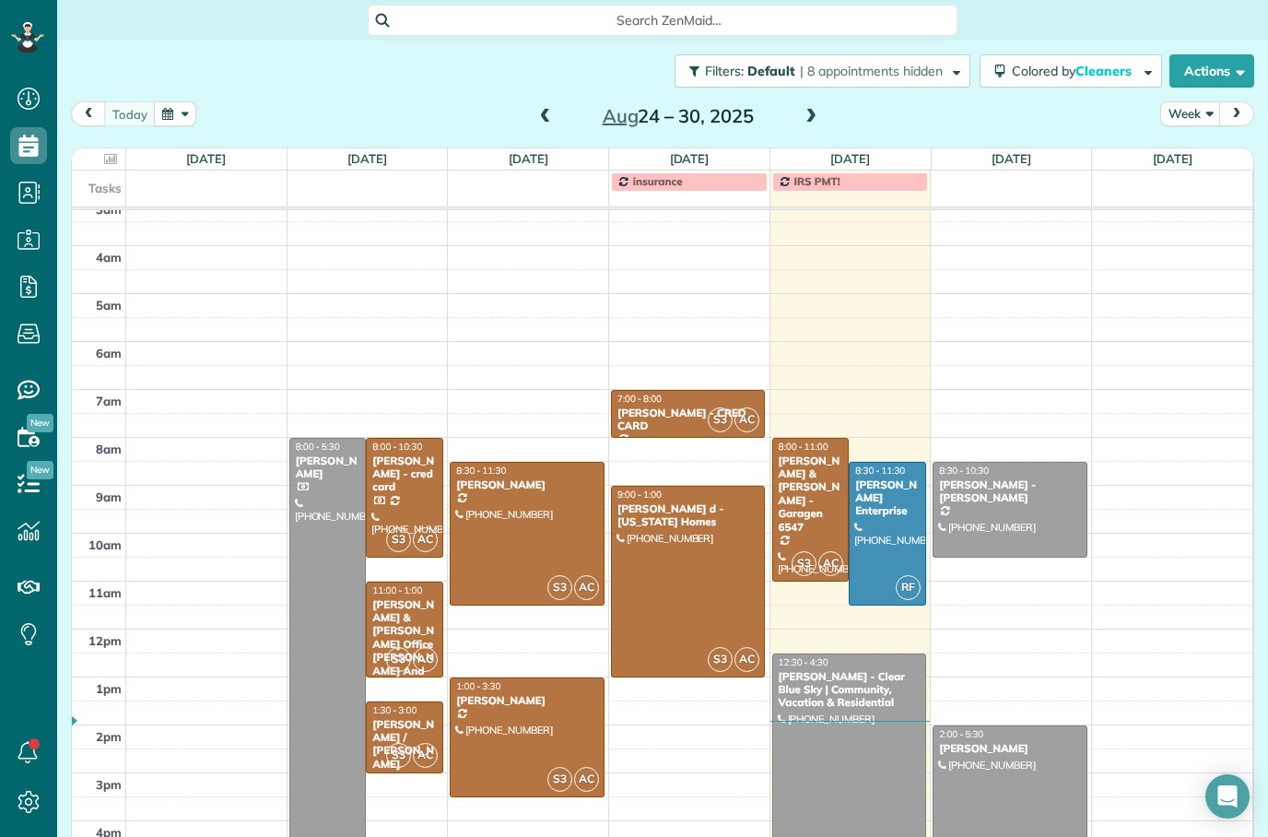
click at [666, 429] on div "[PERSON_NAME] - CRED CARD" at bounding box center [688, 419] width 143 height 27
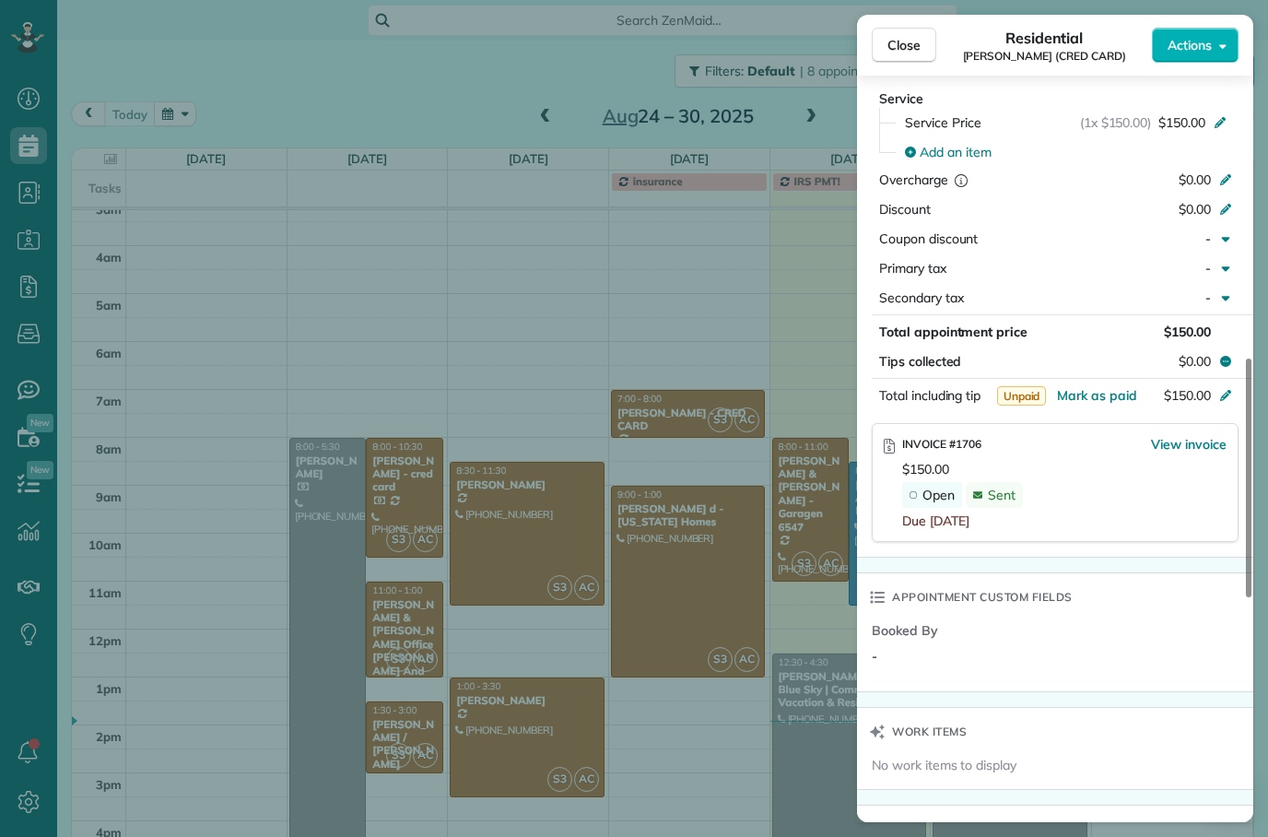
scroll to position [965, 0]
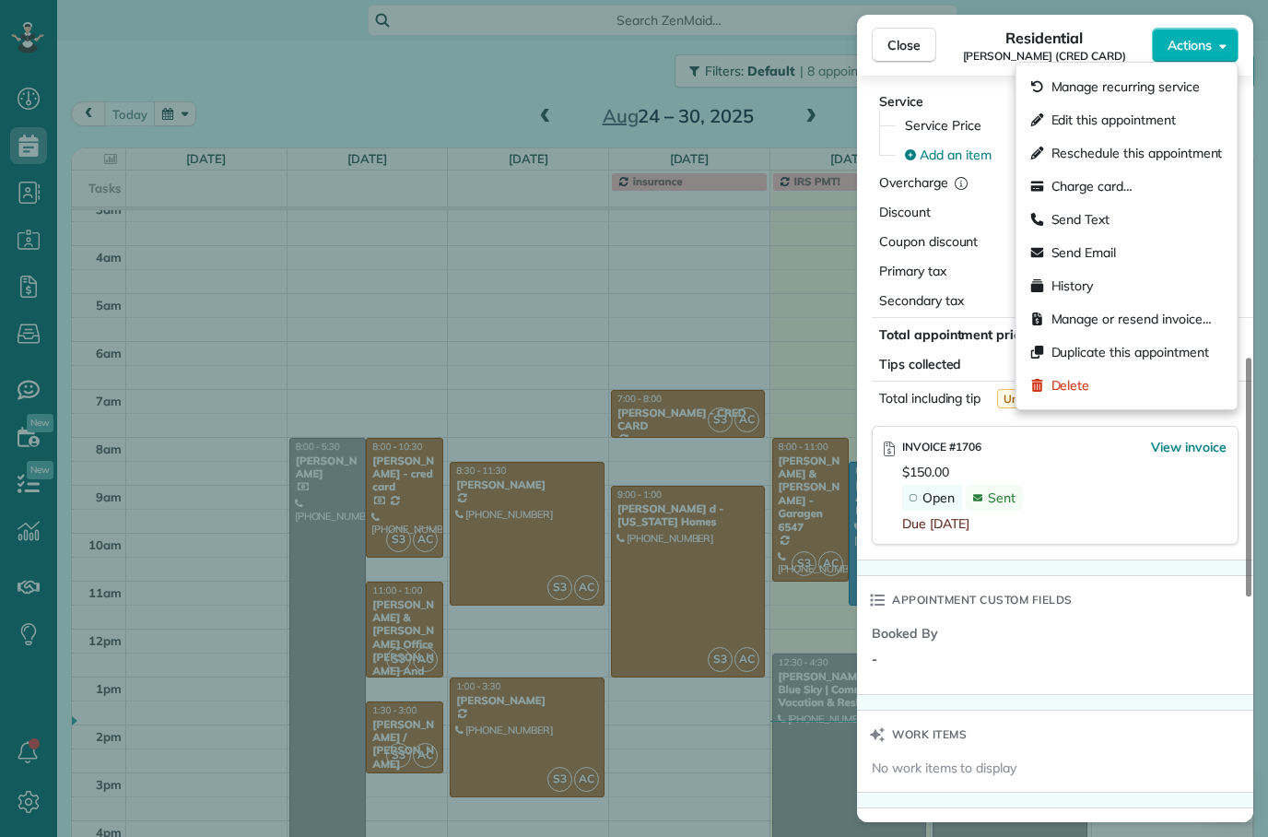
click at [1102, 189] on span "Charge card…" at bounding box center [1093, 186] width 82 height 18
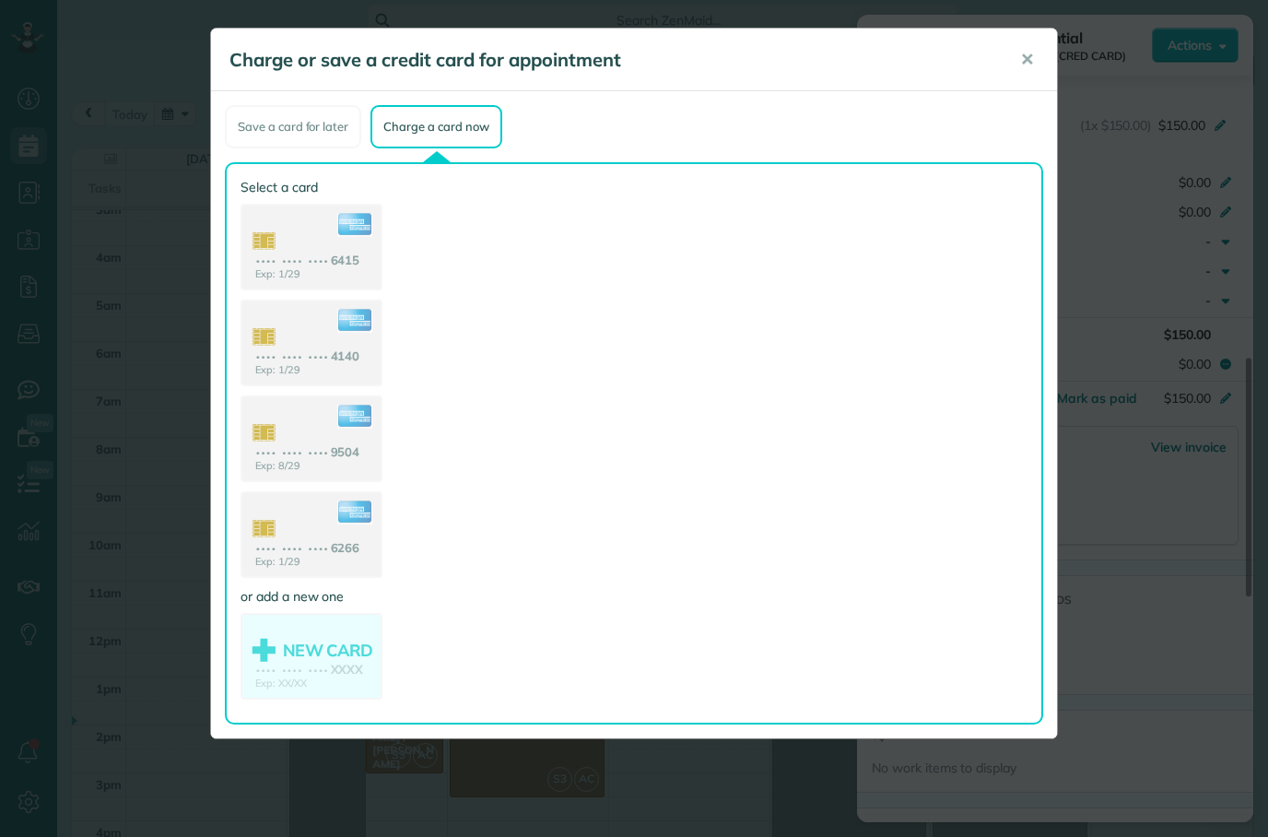
click at [337, 366] on use at bounding box center [311, 344] width 138 height 87
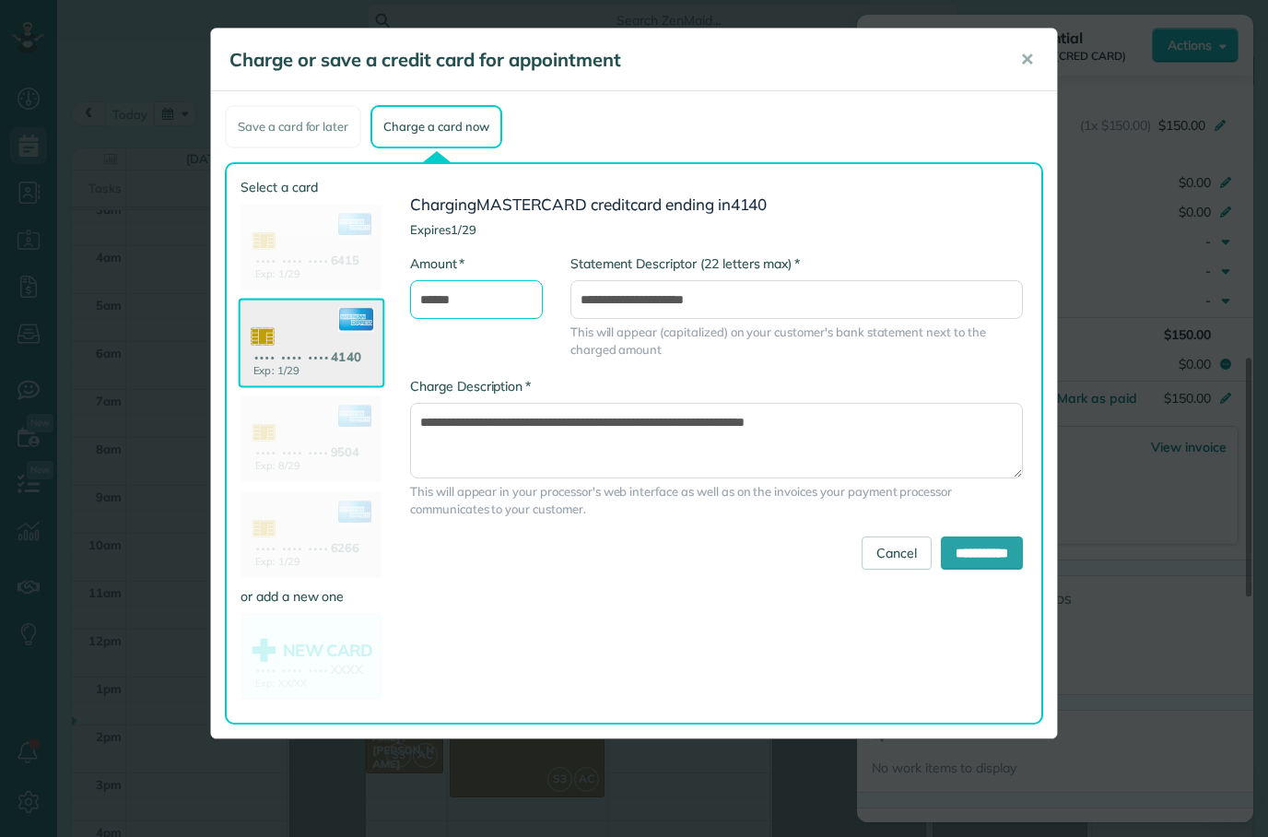
click at [444, 297] on input "******" at bounding box center [476, 299] width 133 height 39
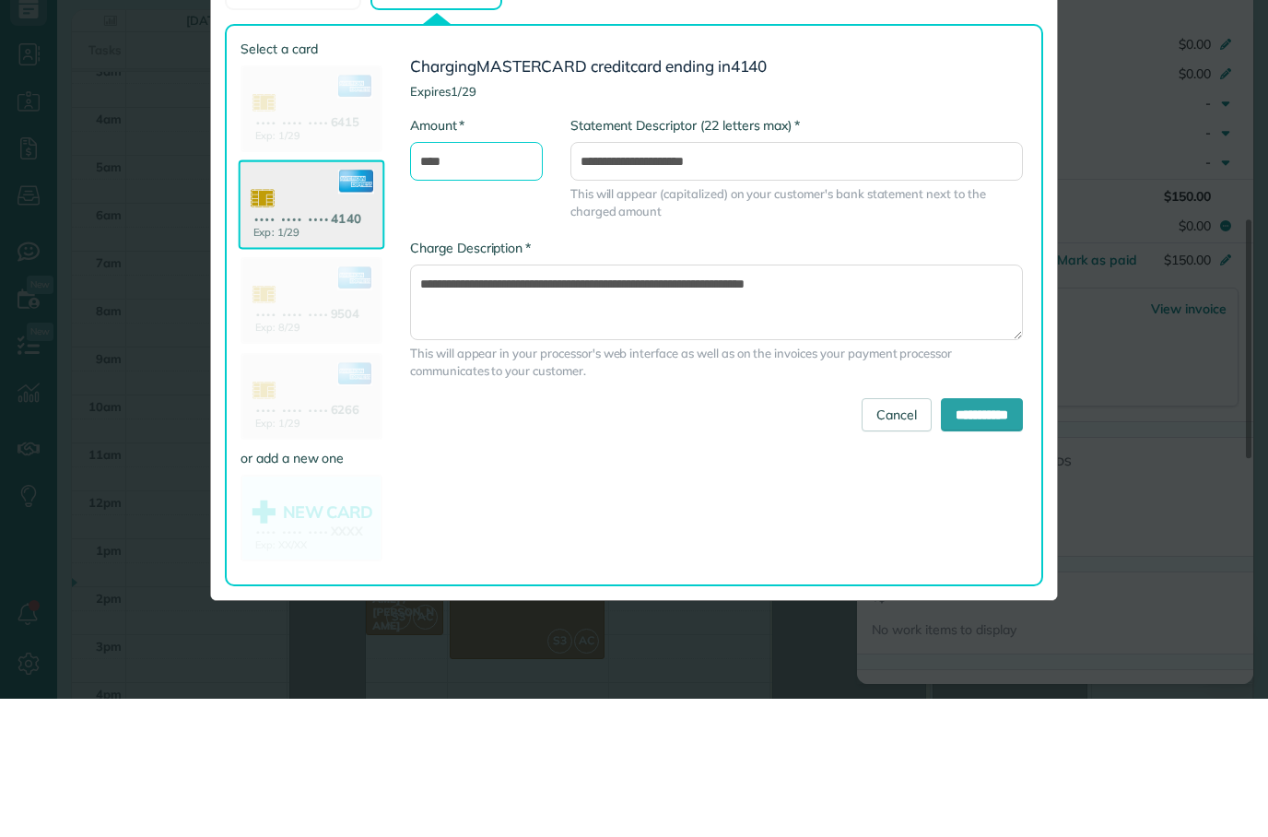
scroll to position [20, 0]
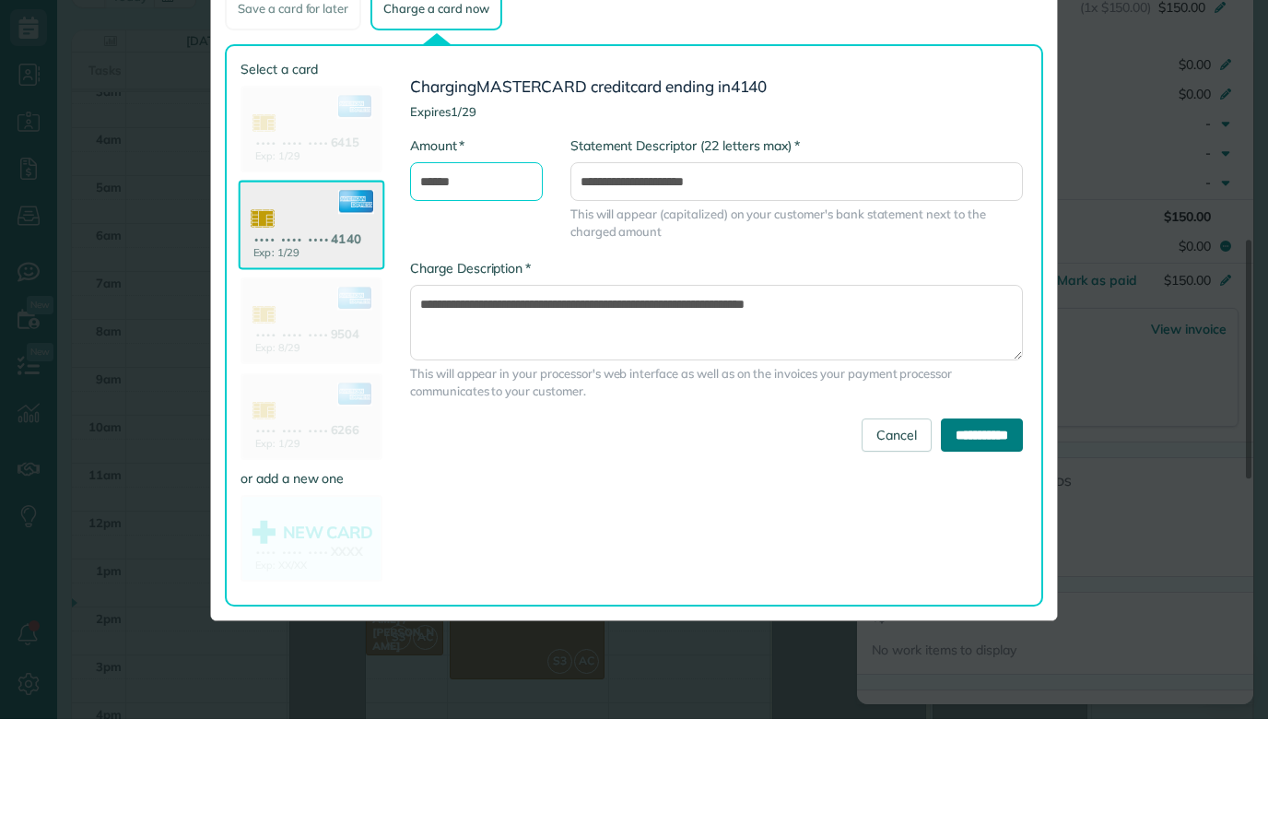
type input "******"
click at [989, 536] on input "**********" at bounding box center [982, 552] width 82 height 33
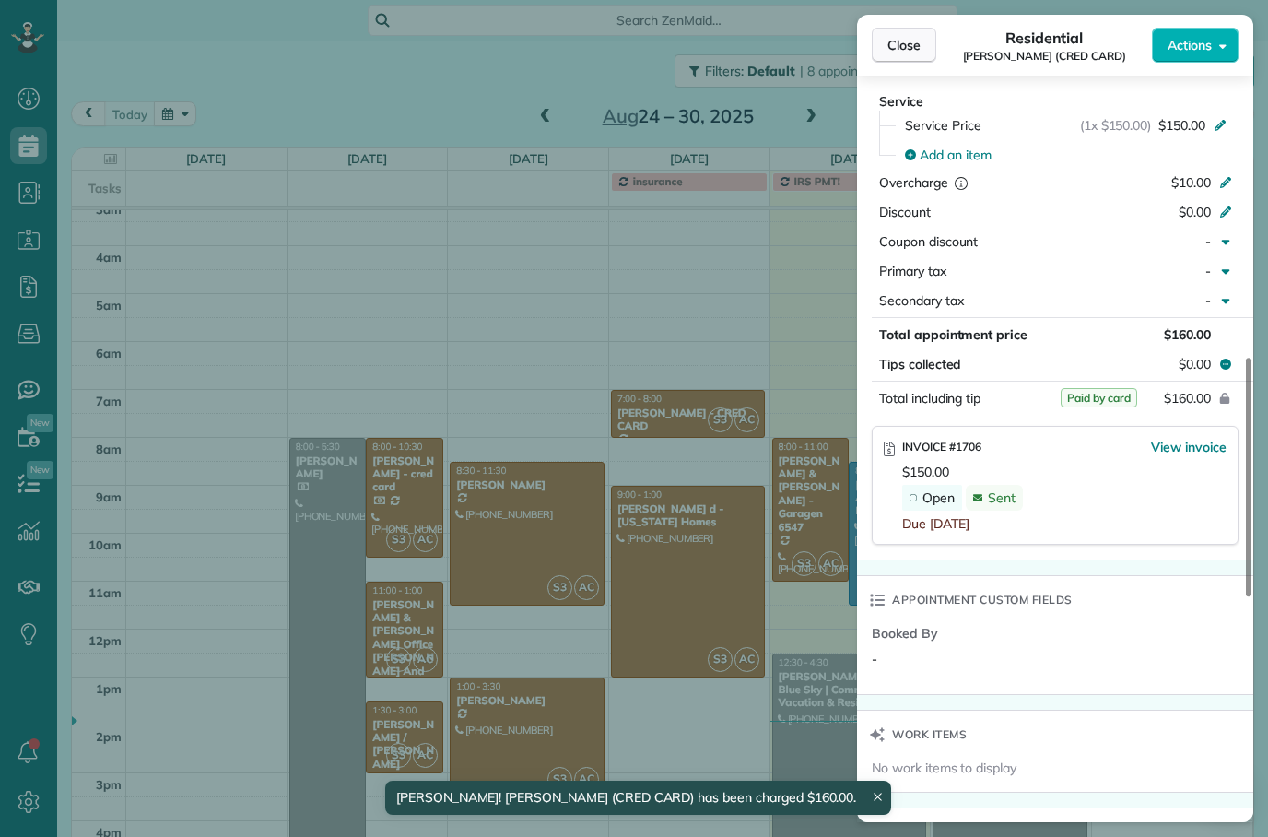
click at [907, 45] on span "Close" at bounding box center [904, 45] width 33 height 18
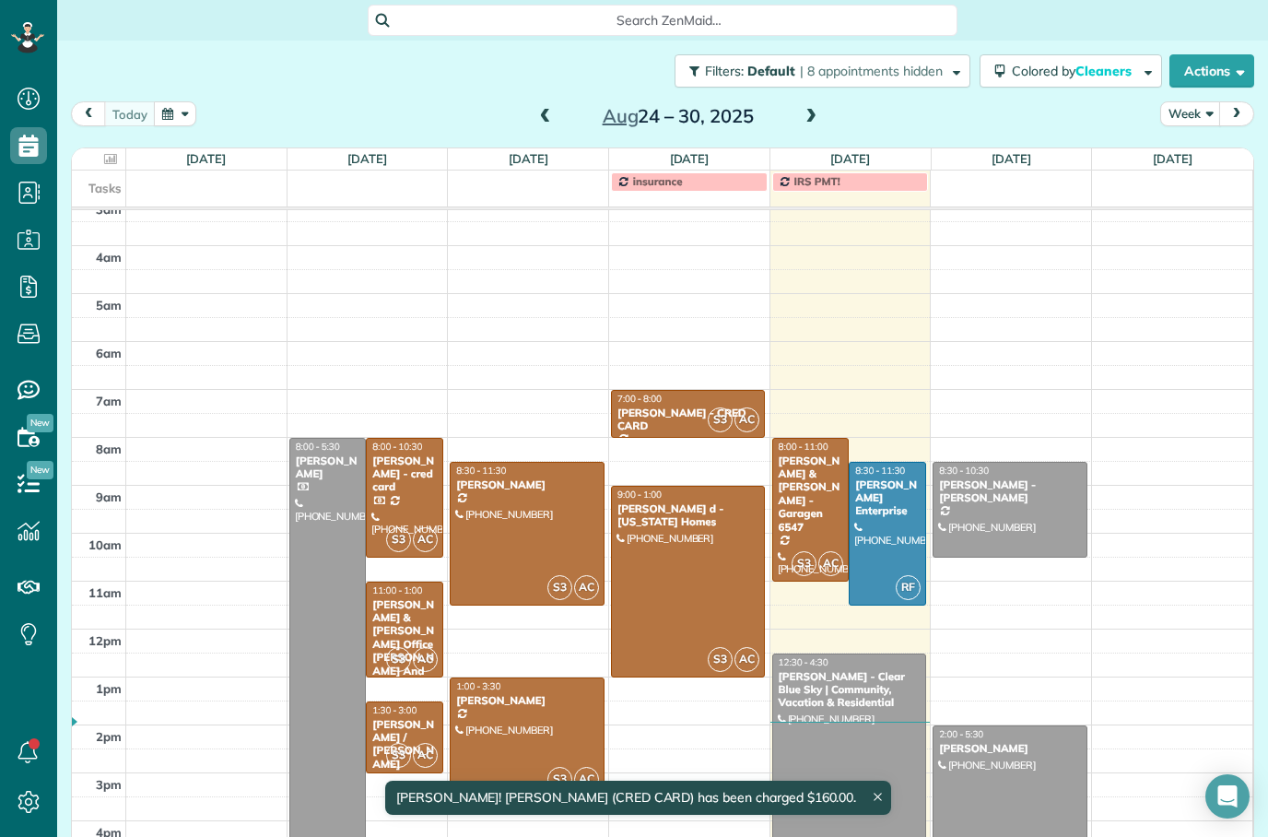
click at [907, 478] on div "[PERSON_NAME] Enterprise" at bounding box center [887, 498] width 66 height 40
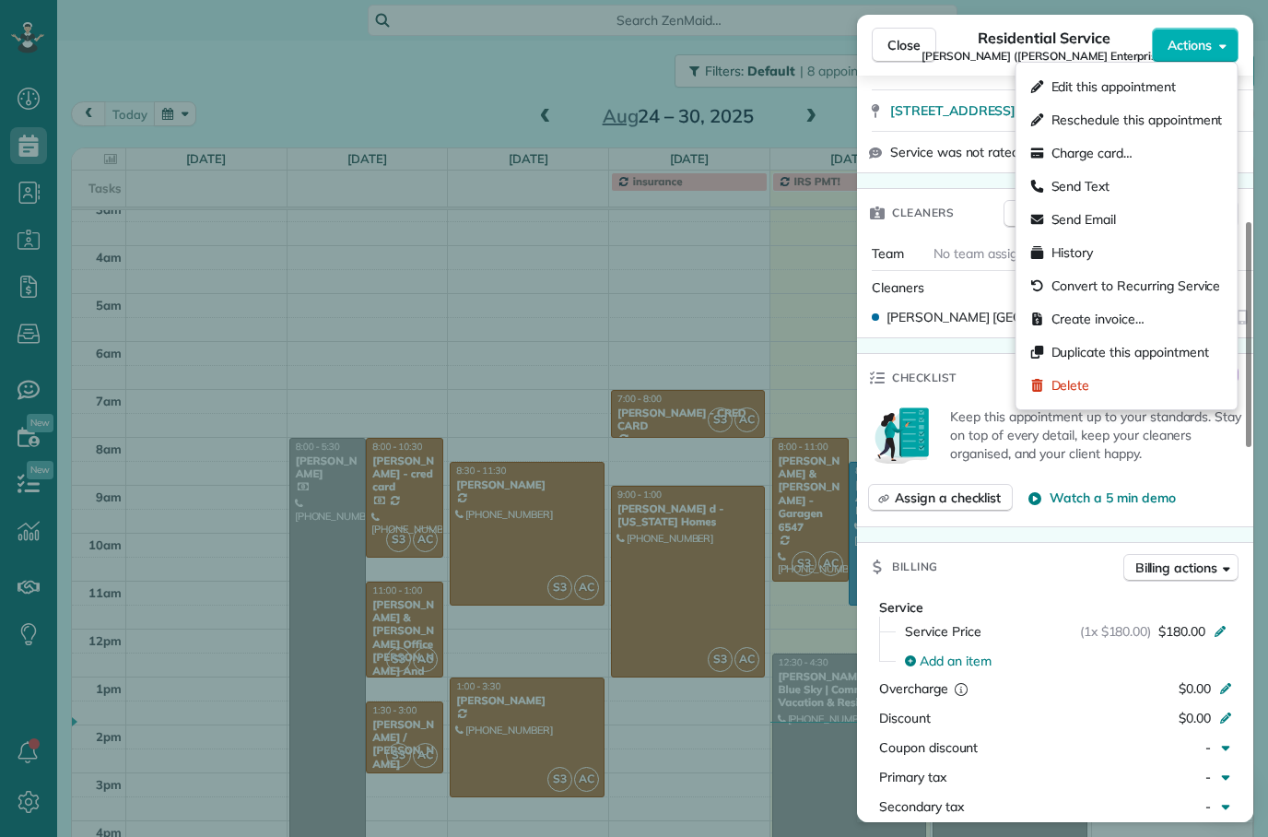
scroll to position [586, 0]
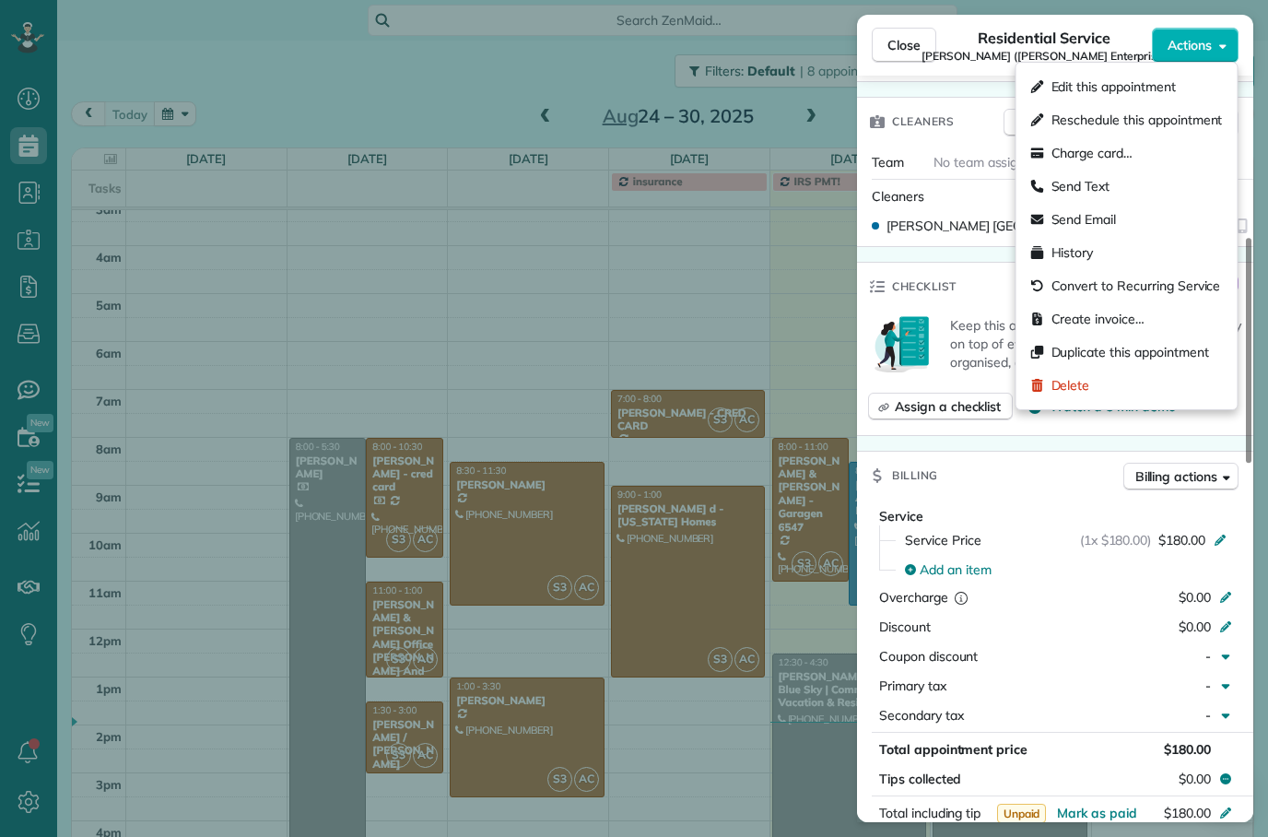
click at [770, 184] on div "Close Residential Service [PERSON_NAME] ([PERSON_NAME] Enterprise) Actions Stat…" at bounding box center [634, 418] width 1268 height 837
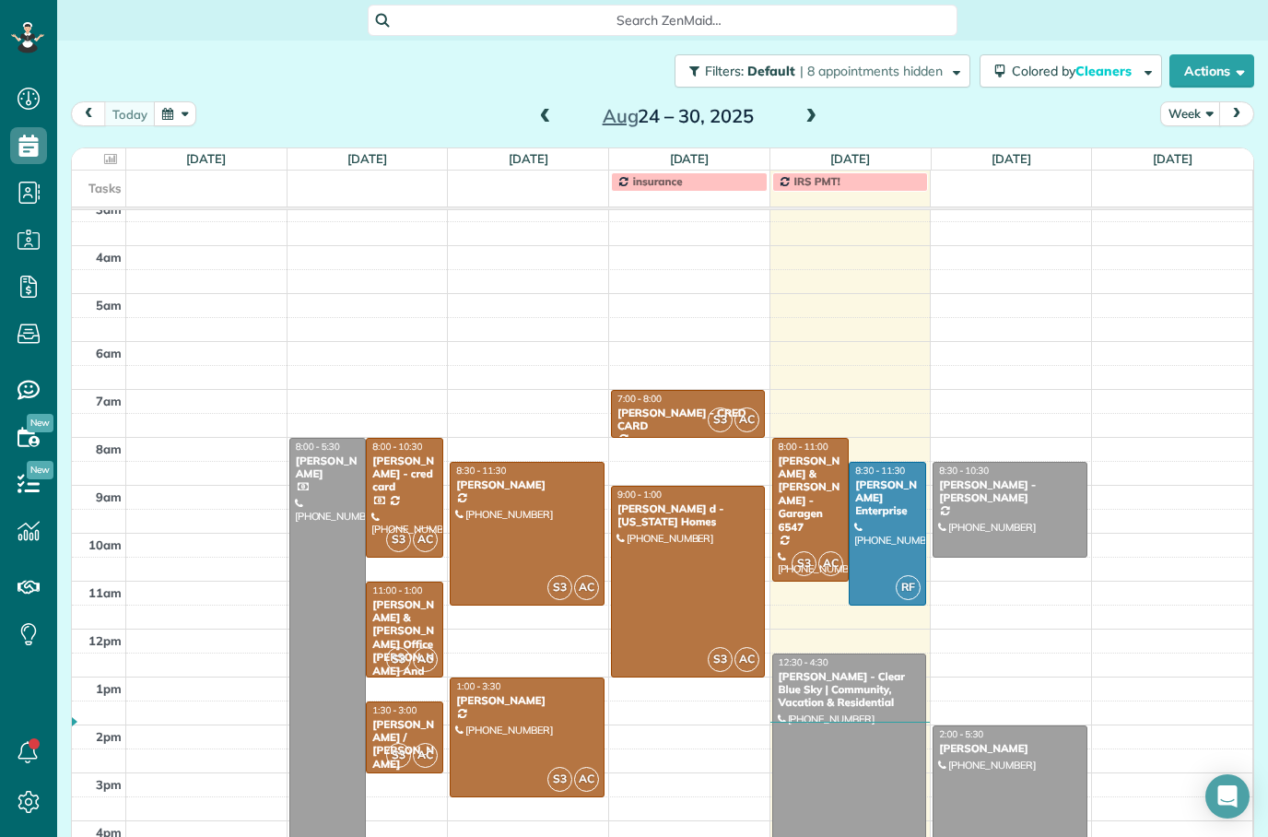
click at [892, 465] on div at bounding box center [888, 534] width 76 height 142
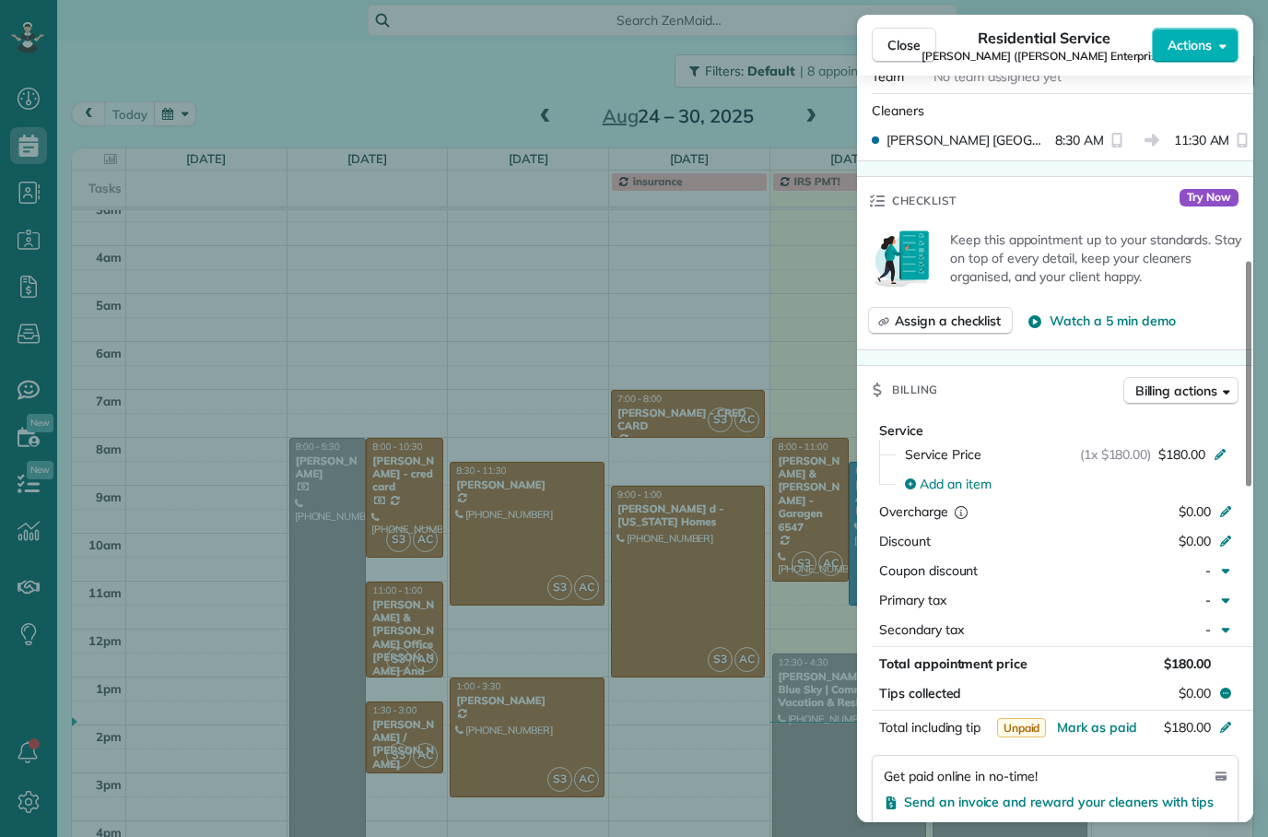
scroll to position [671, 0]
click at [1217, 450] on icon at bounding box center [1220, 455] width 11 height 11
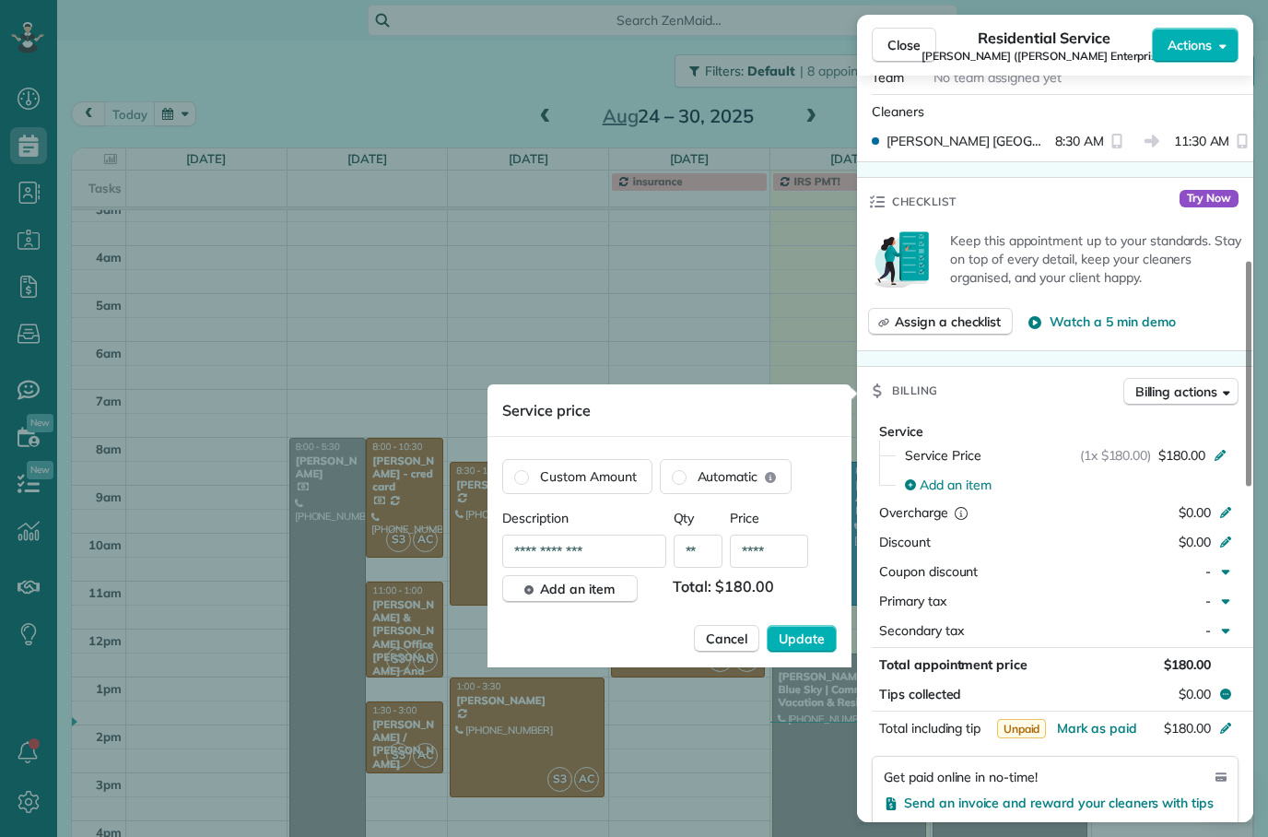
click at [794, 552] on input "****" at bounding box center [769, 551] width 78 height 33
type input "**"
type input "****"
click at [817, 642] on span "Update" at bounding box center [802, 639] width 46 height 18
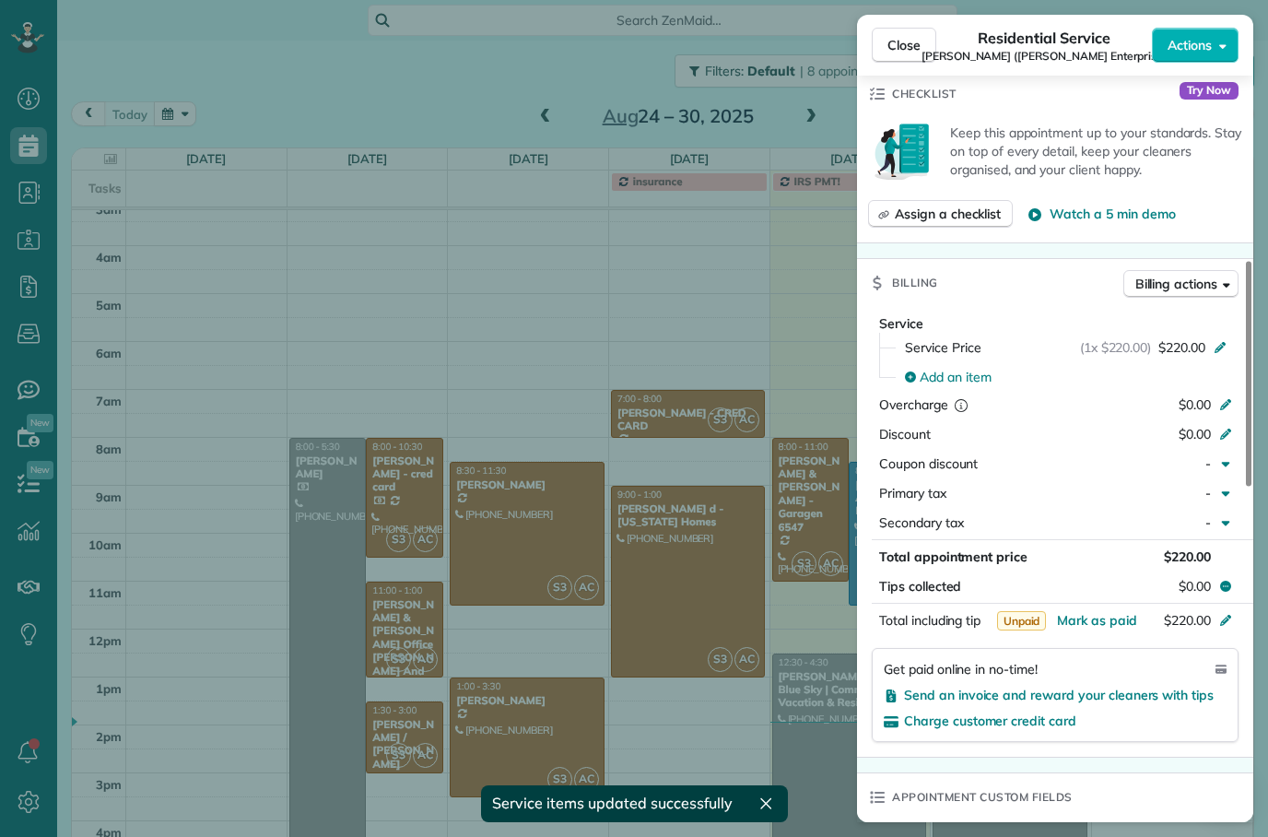
scroll to position [821, 0]
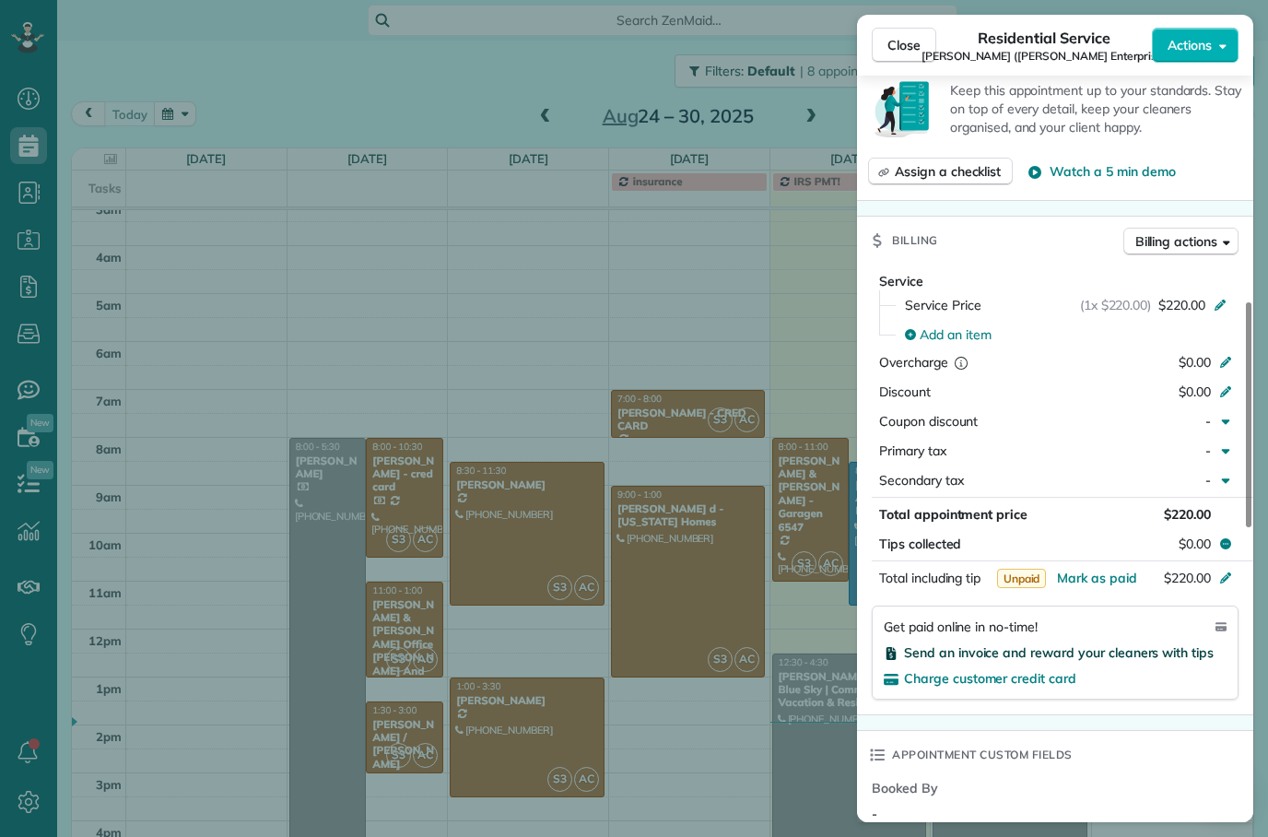
click at [1124, 644] on span "Send an invoice and reward your cleaners with tips" at bounding box center [1059, 652] width 310 height 17
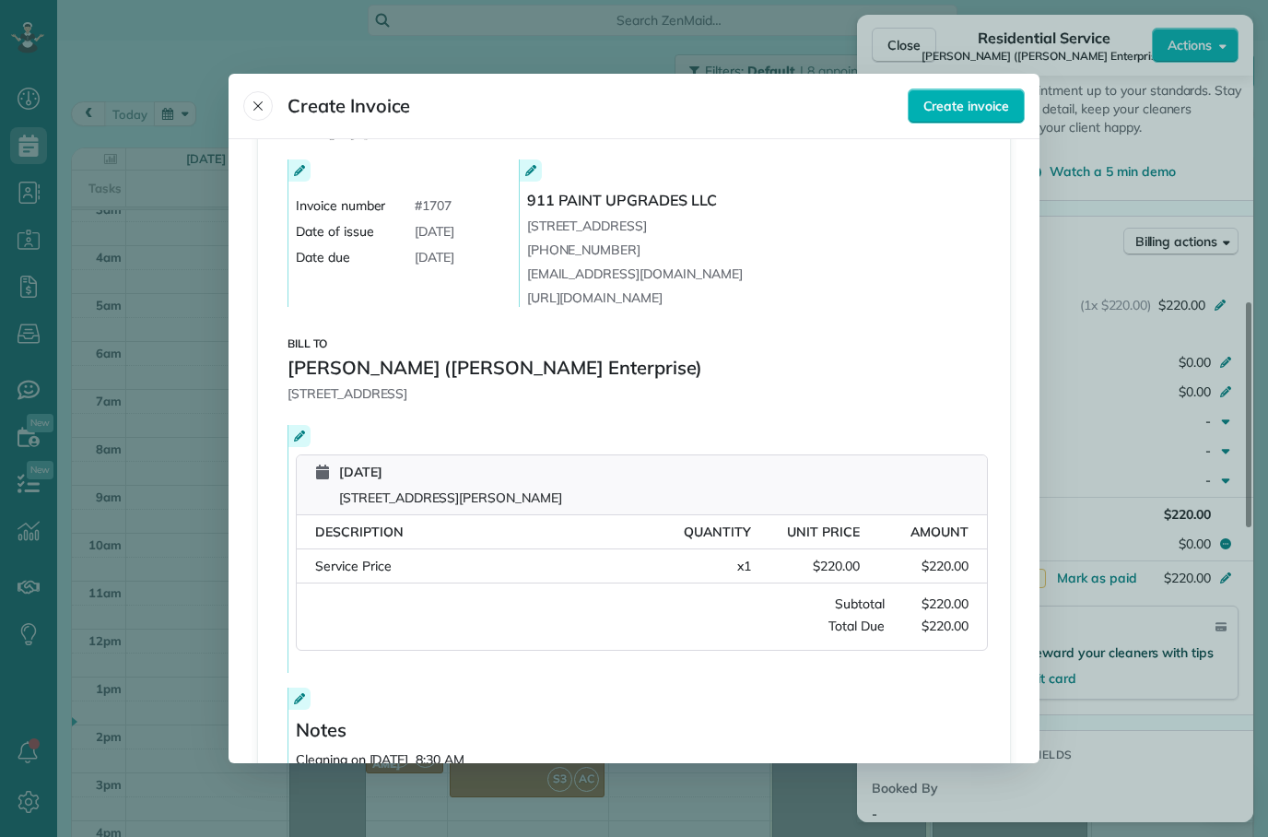
scroll to position [194, 0]
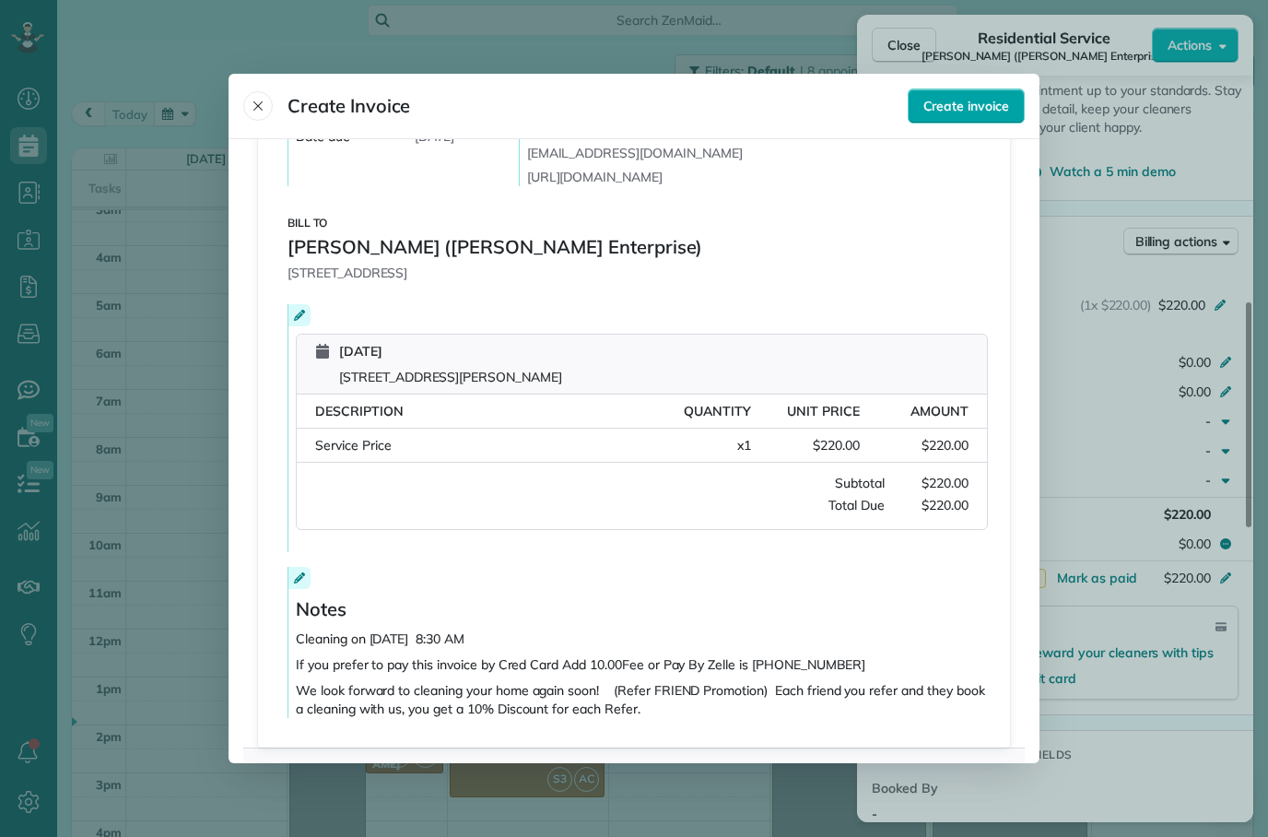
click at [972, 88] on button "Create invoice" at bounding box center [966, 105] width 117 height 35
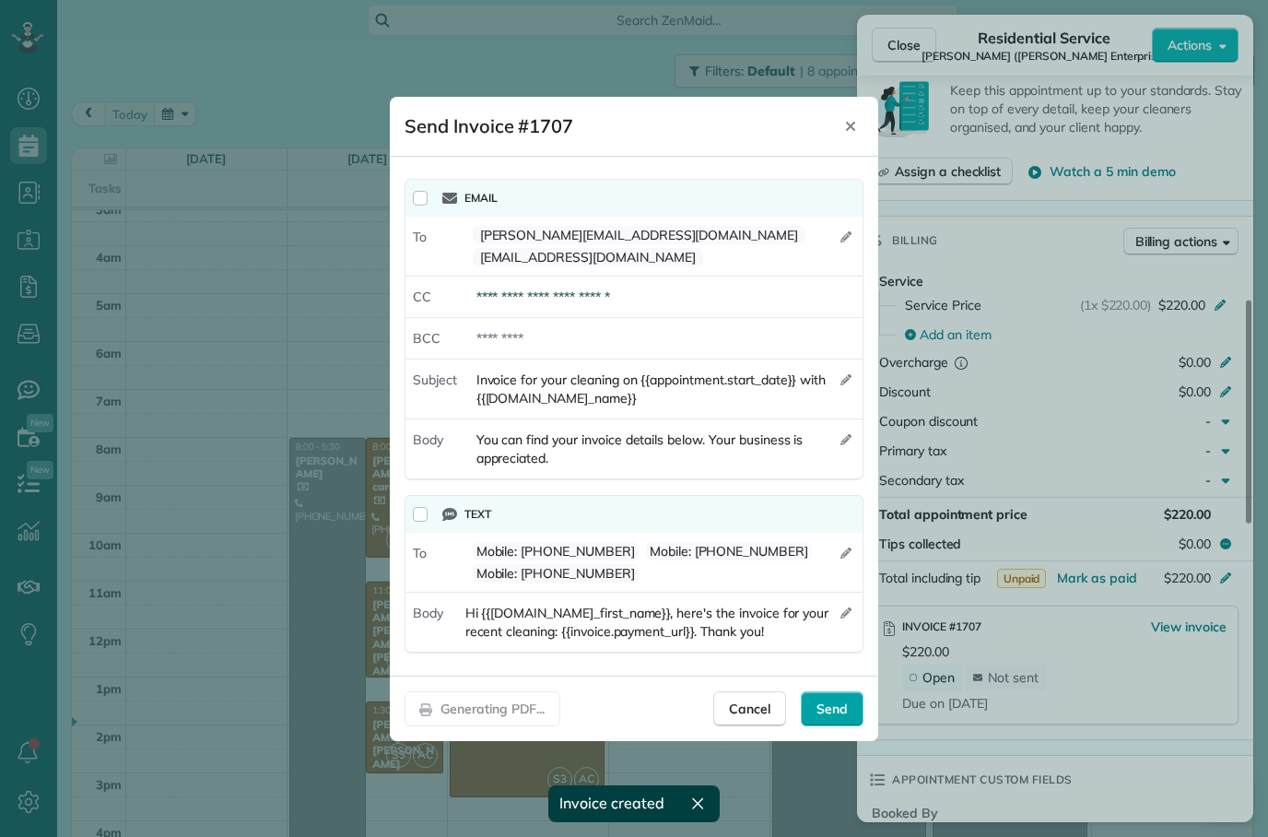
click at [819, 714] on span "Send" at bounding box center [832, 709] width 31 height 18
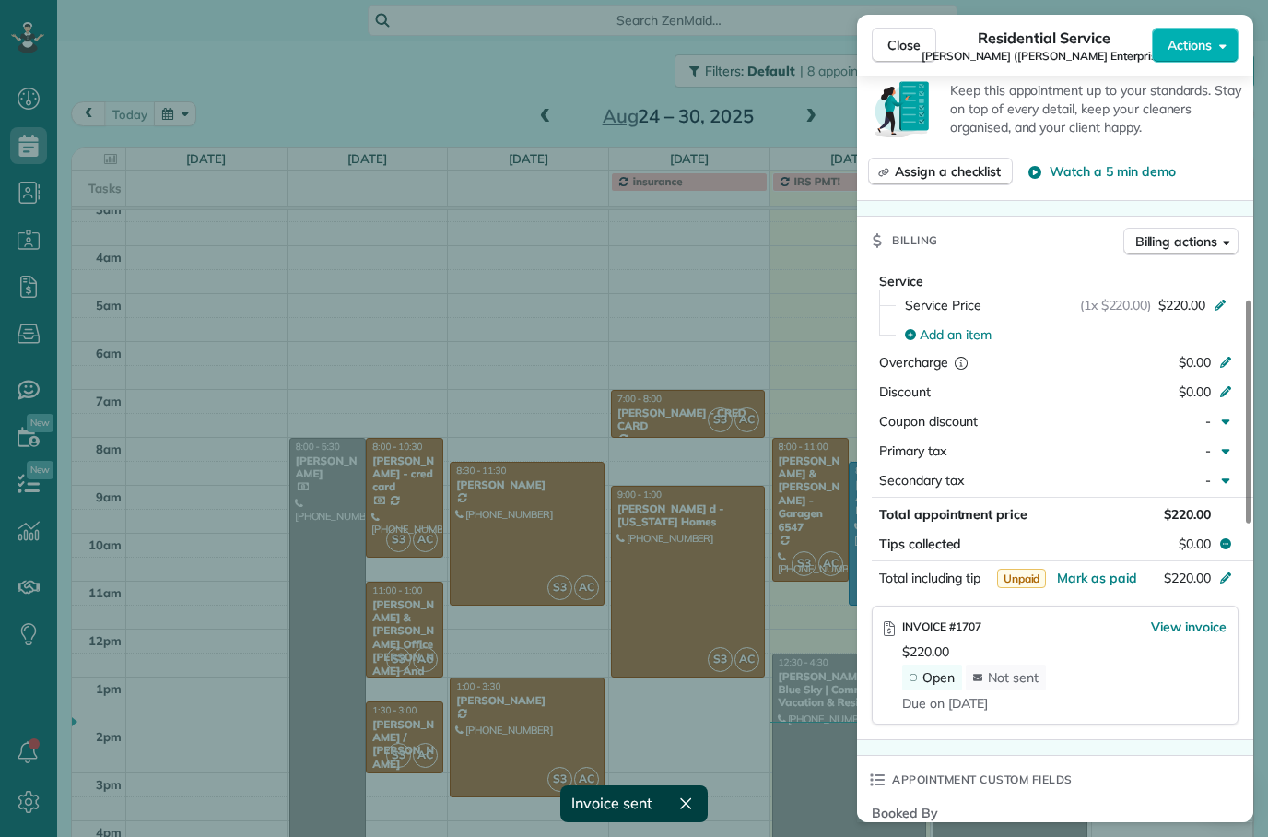
click at [921, 19] on div "Close Residential Service [PERSON_NAME] ([PERSON_NAME] Enterprise) Actions" at bounding box center [1055, 45] width 396 height 61
click at [915, 44] on span "Close" at bounding box center [904, 45] width 33 height 18
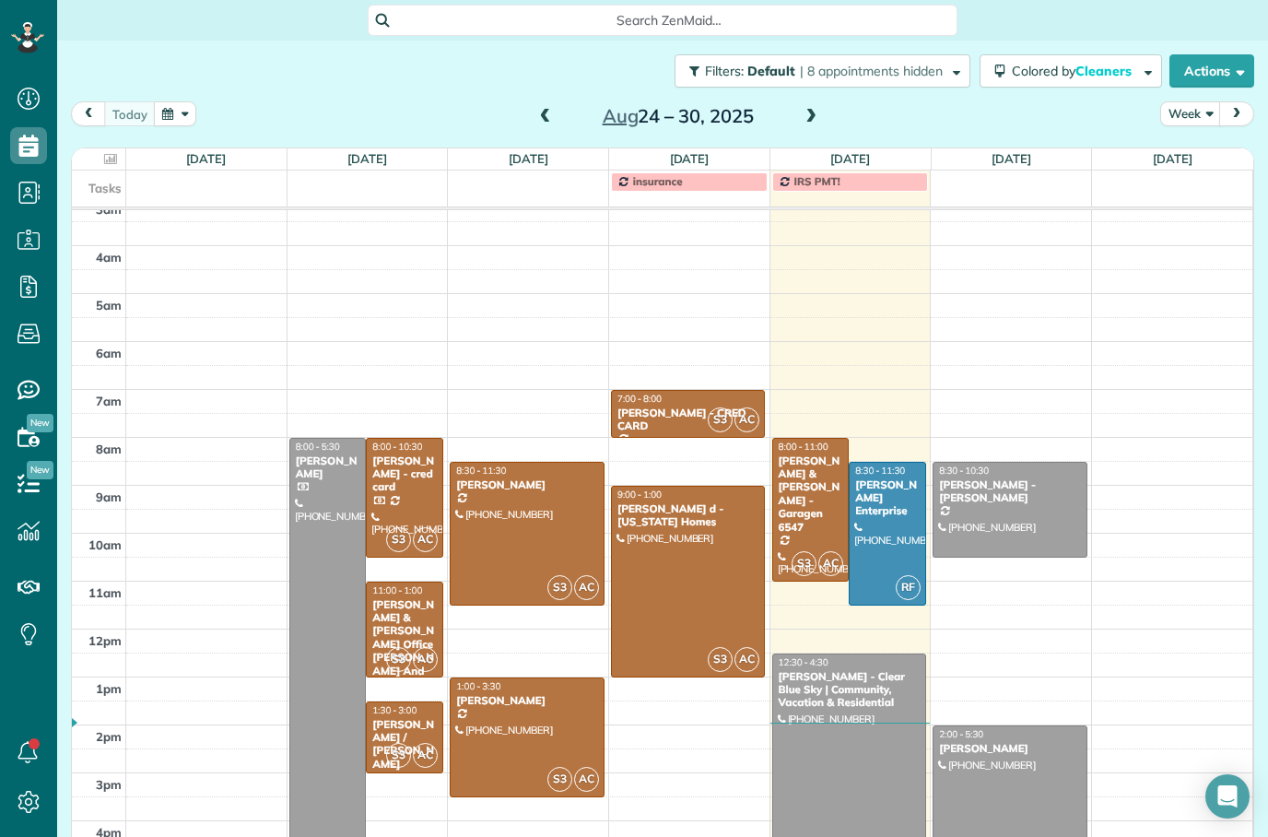
click at [889, 668] on div at bounding box center [849, 749] width 152 height 190
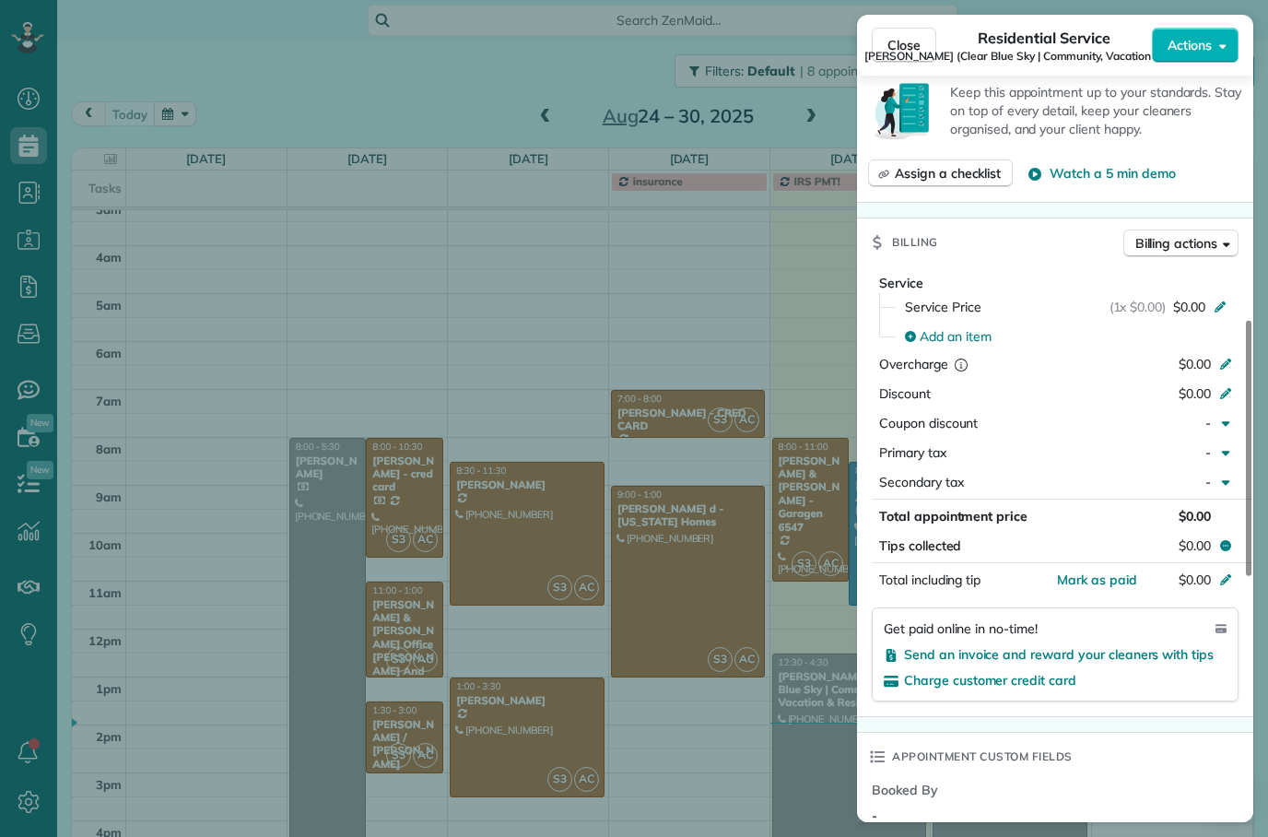
scroll to position [781, 0]
click at [1114, 645] on span "Send an invoice and reward your cleaners with tips" at bounding box center [1059, 653] width 310 height 17
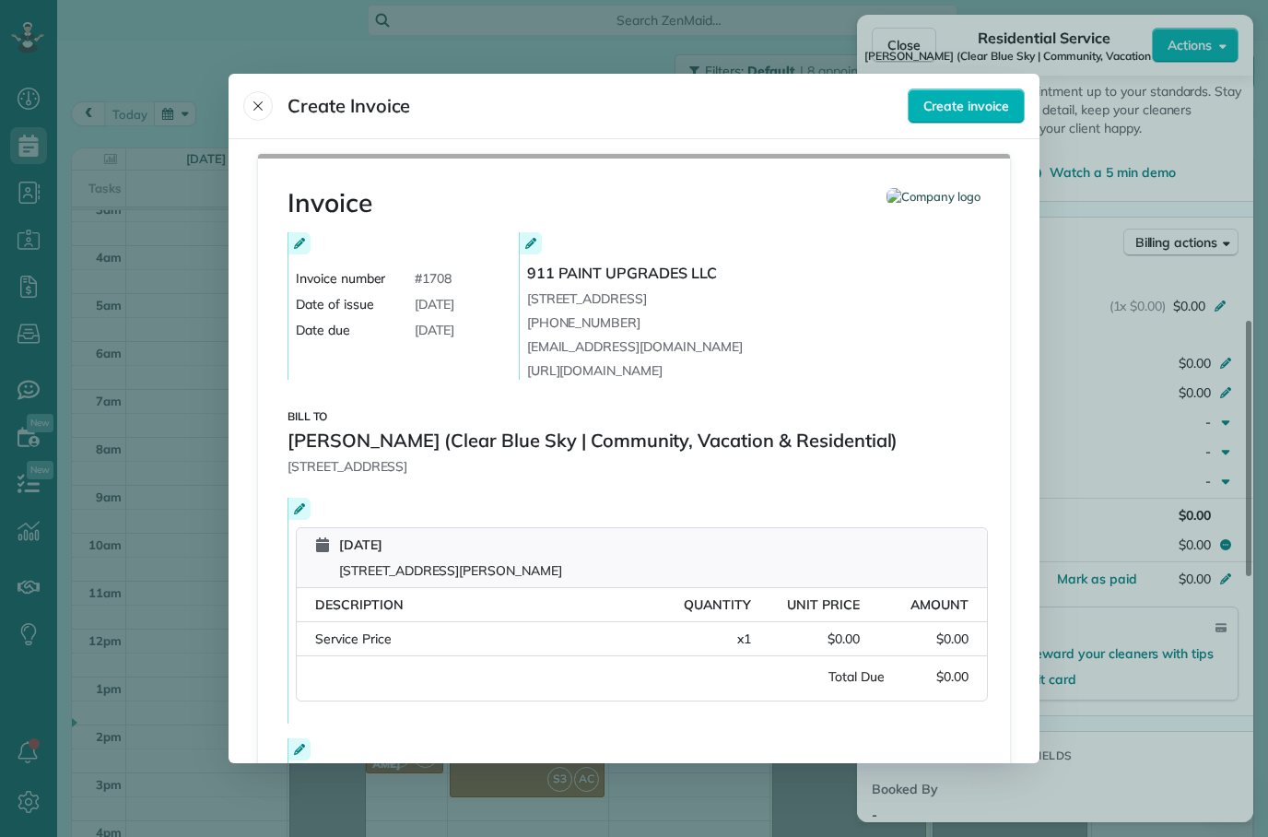
click at [1196, 295] on div at bounding box center [634, 418] width 1268 height 837
click at [272, 91] on button "Close" at bounding box center [257, 105] width 29 height 29
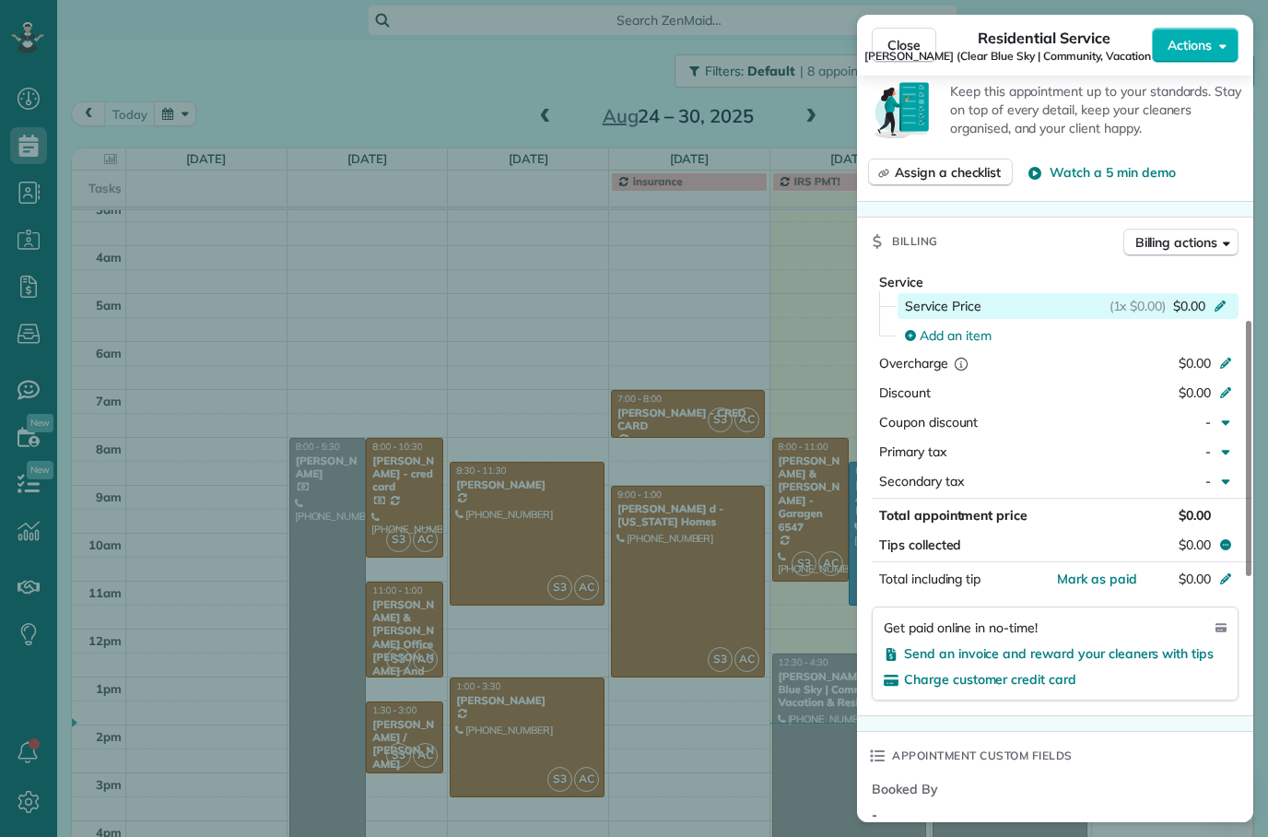
click at [1213, 297] on icon at bounding box center [1220, 304] width 15 height 15
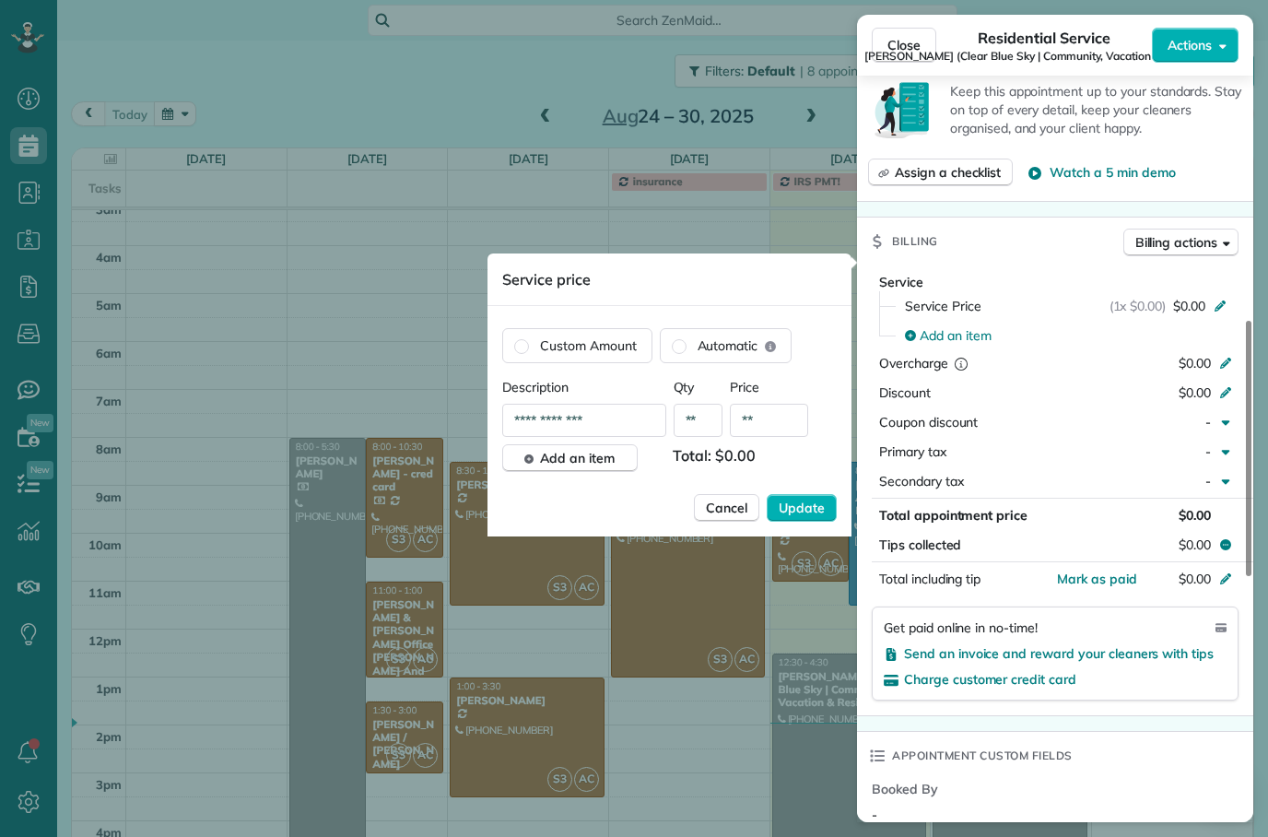
click at [793, 420] on input "**" at bounding box center [769, 420] width 78 height 33
type input "*******"
click at [816, 511] on span "Update" at bounding box center [802, 508] width 46 height 18
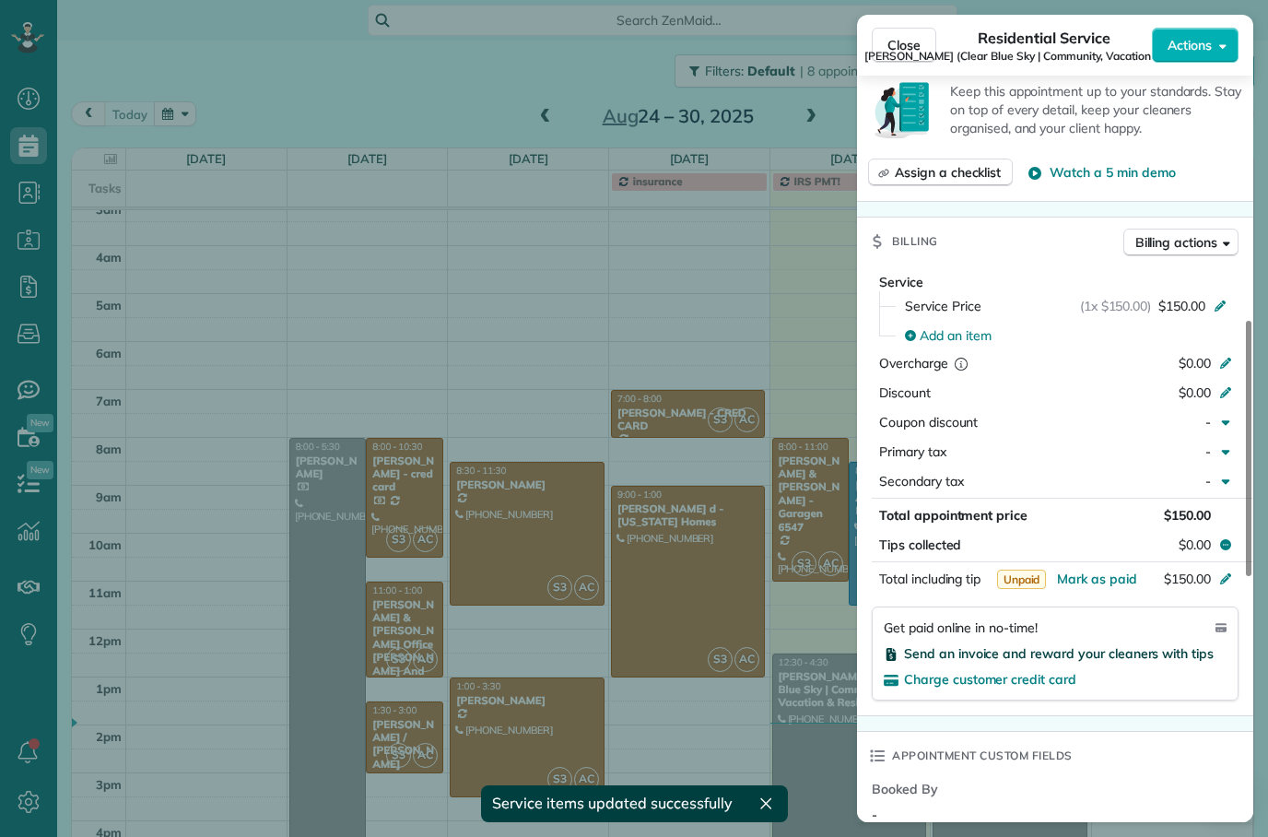
click at [1054, 645] on span "Send an invoice and reward your cleaners with tips" at bounding box center [1059, 653] width 310 height 17
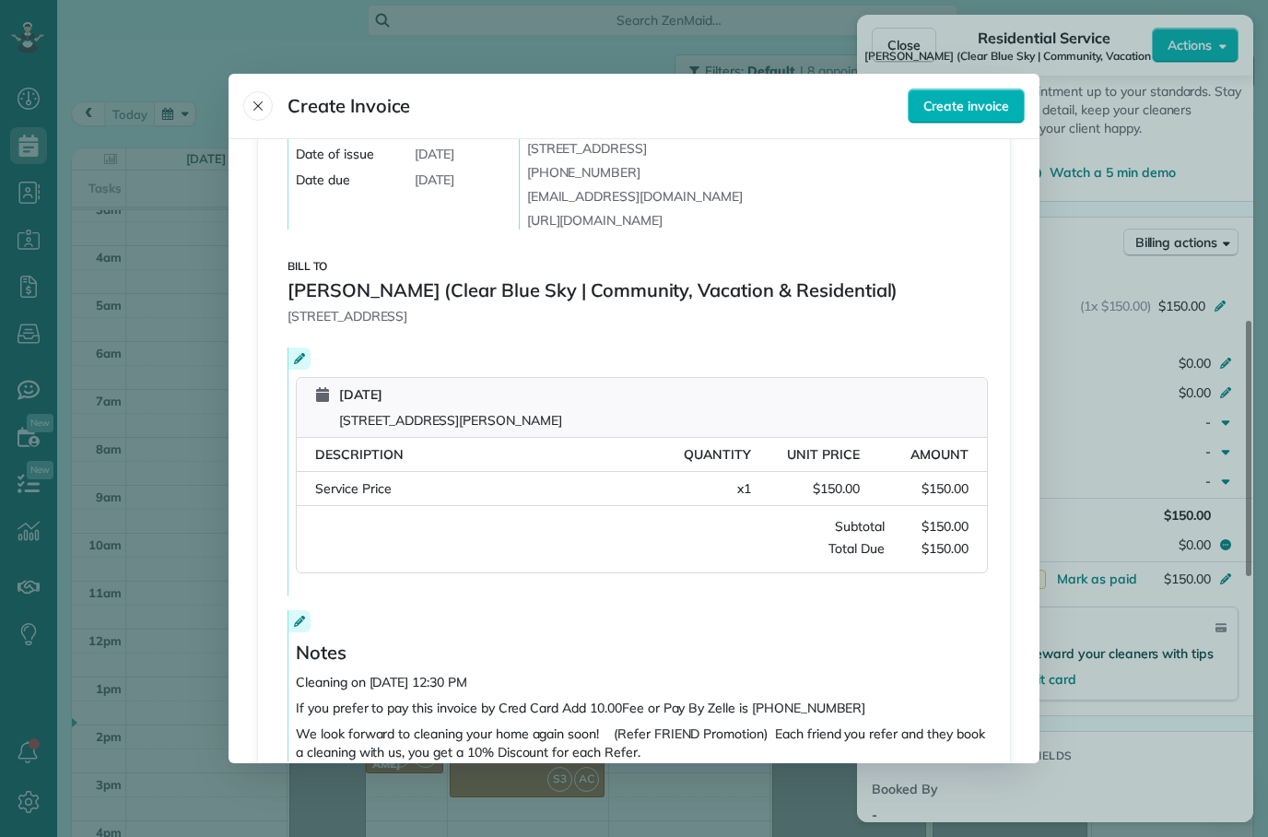
scroll to position [190, 0]
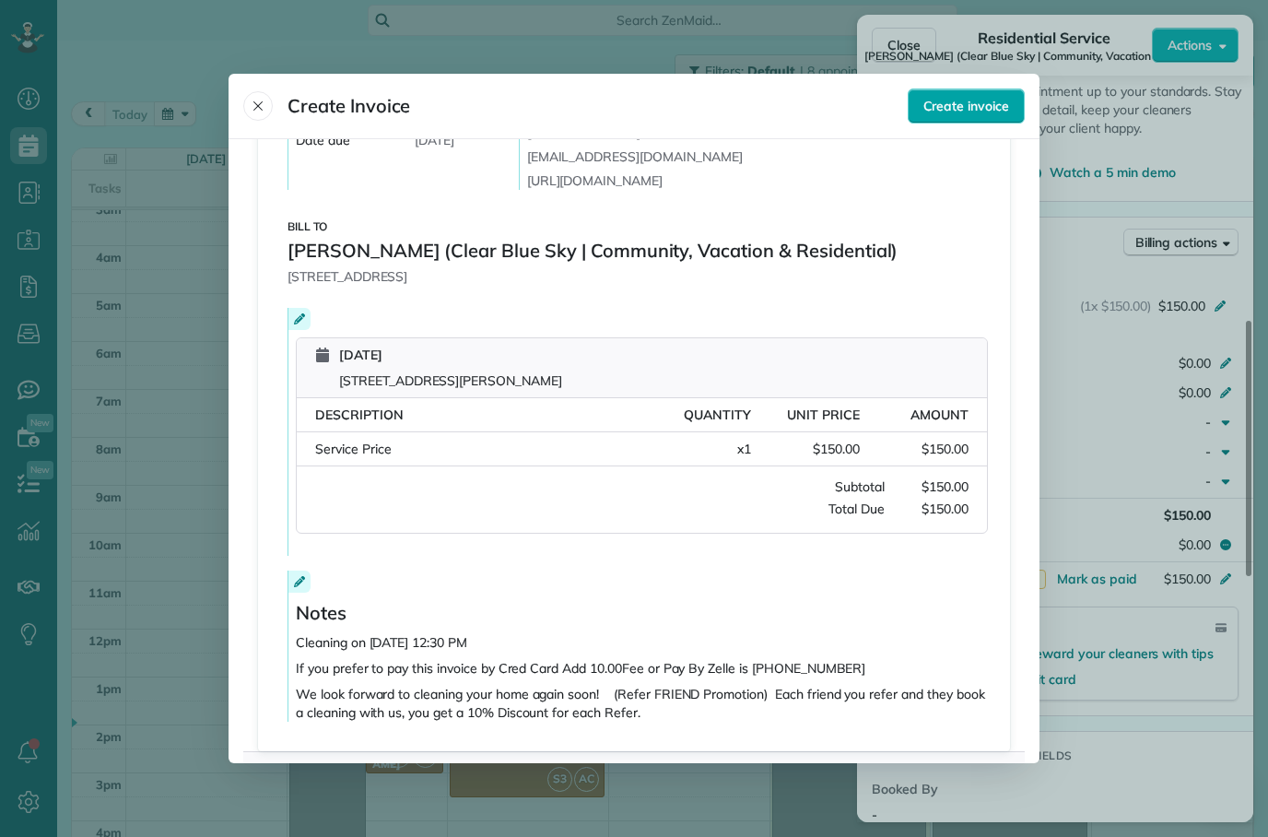
click at [983, 97] on span "Create invoice" at bounding box center [967, 106] width 86 height 18
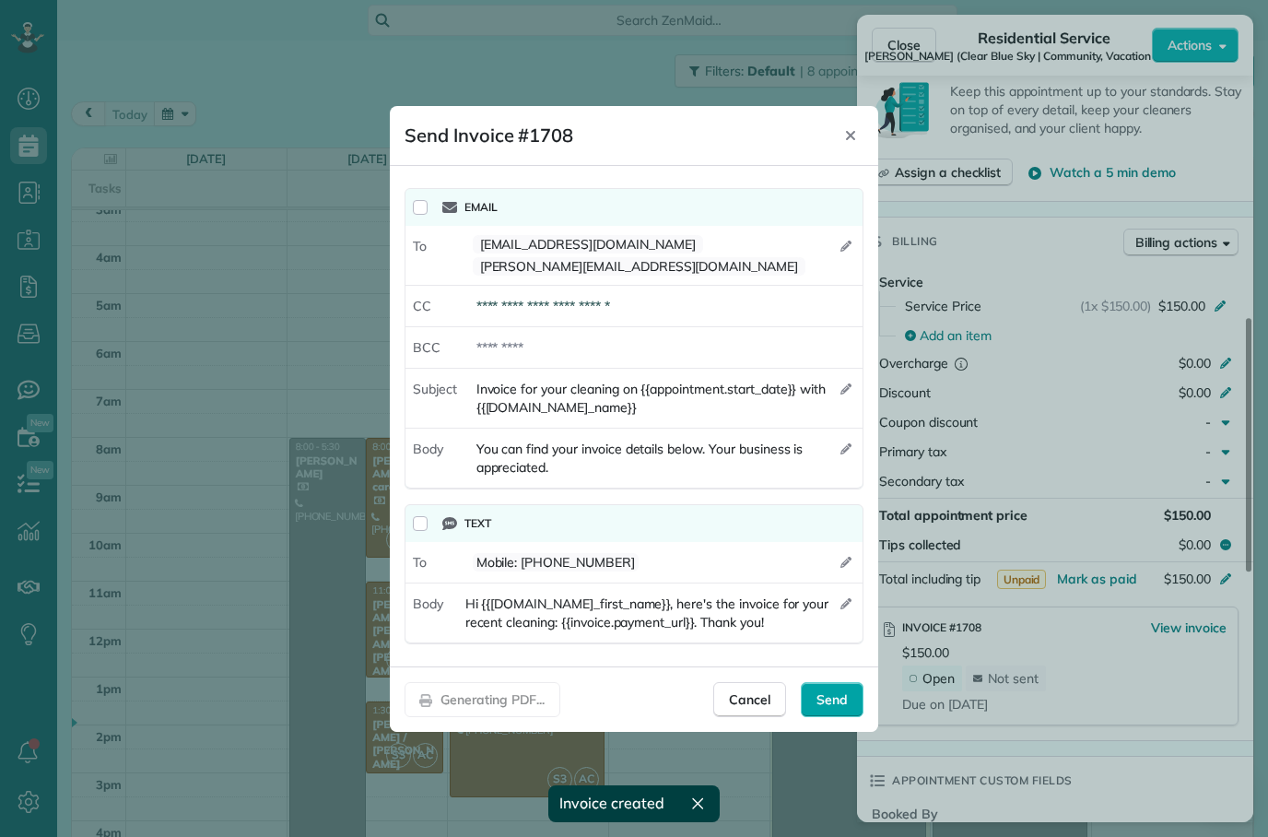
click at [844, 700] on div "Send" at bounding box center [832, 699] width 63 height 35
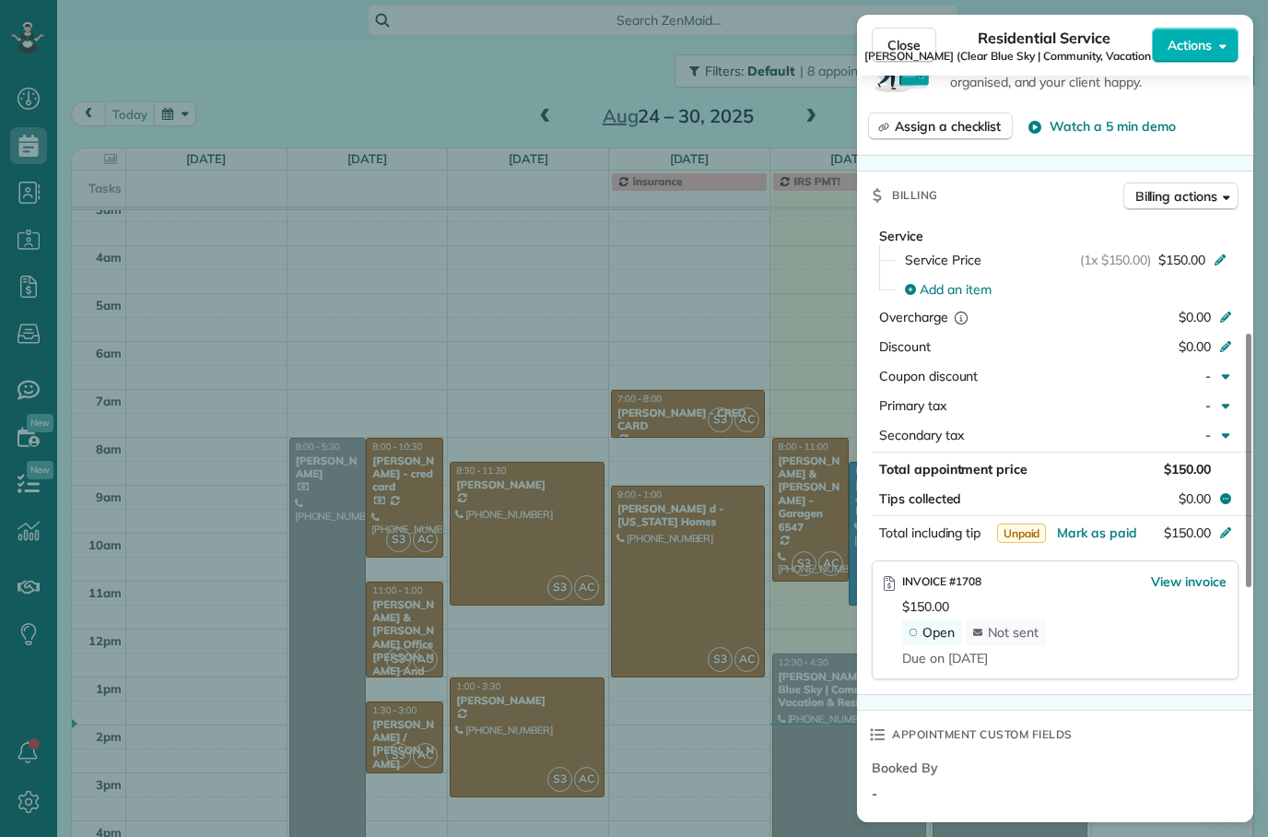
scroll to position [831, 0]
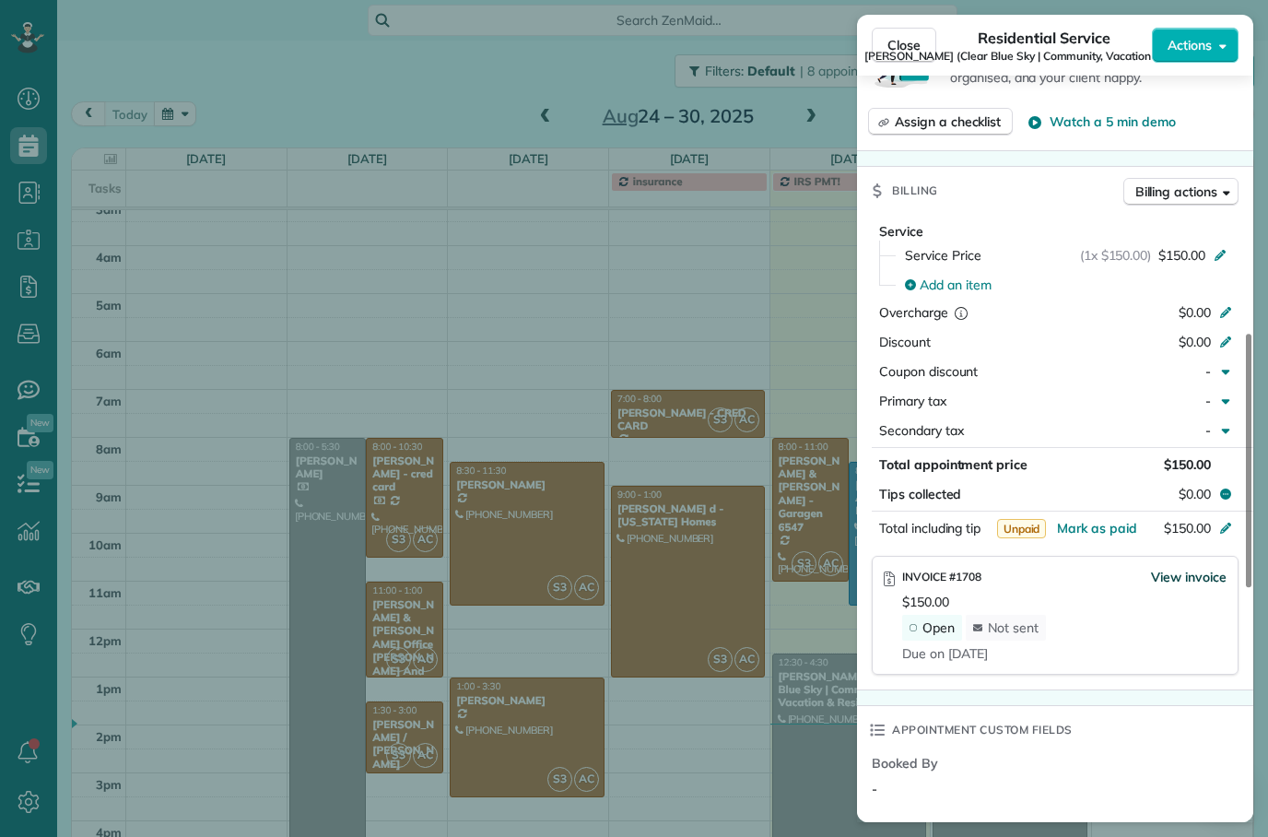
click at [1191, 568] on span "View invoice" at bounding box center [1189, 577] width 76 height 18
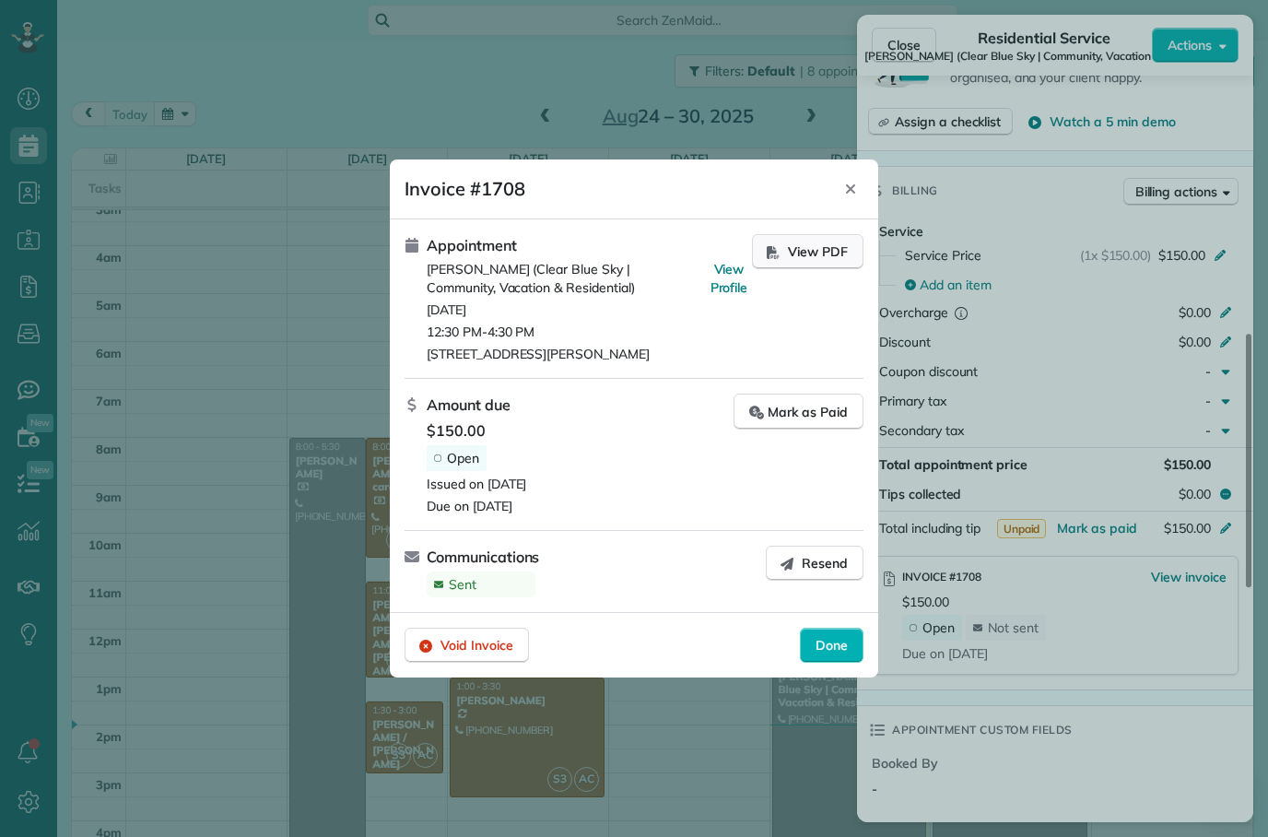
click at [817, 253] on span "View PDF" at bounding box center [818, 251] width 60 height 18
click at [832, 642] on span "Done" at bounding box center [832, 645] width 32 height 18
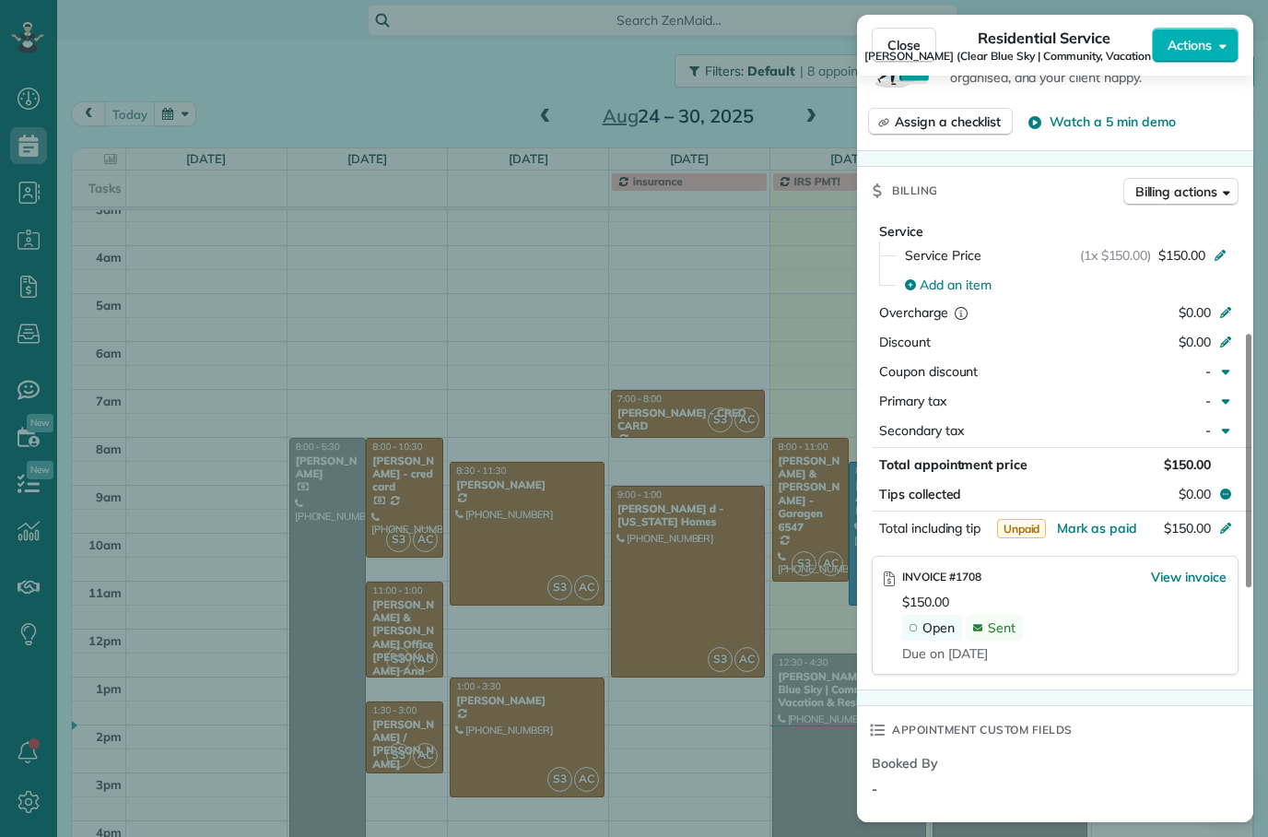
click at [931, 23] on div "Close Residential Service [PERSON_NAME] (Clear Blue Sky | Community, Vacation &…" at bounding box center [1055, 45] width 396 height 61
click at [904, 47] on span "Close" at bounding box center [904, 45] width 33 height 18
